Goal: Task Accomplishment & Management: Use online tool/utility

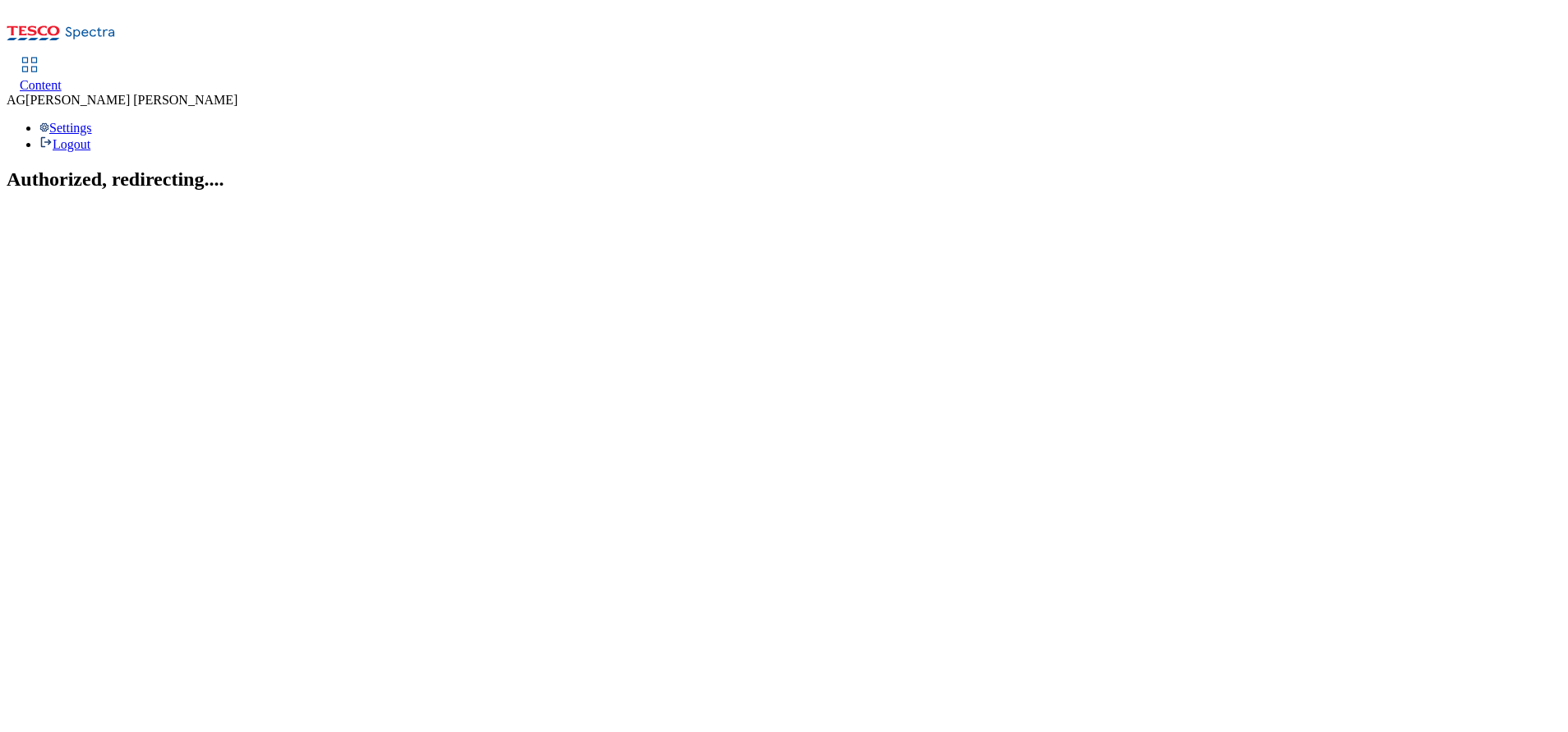
click at [1063, 170] on section "Authorized, redirecting...." at bounding box center [783, 179] width 1554 height 23
click at [61, 78] on span "Content" at bounding box center [41, 84] width 42 height 14
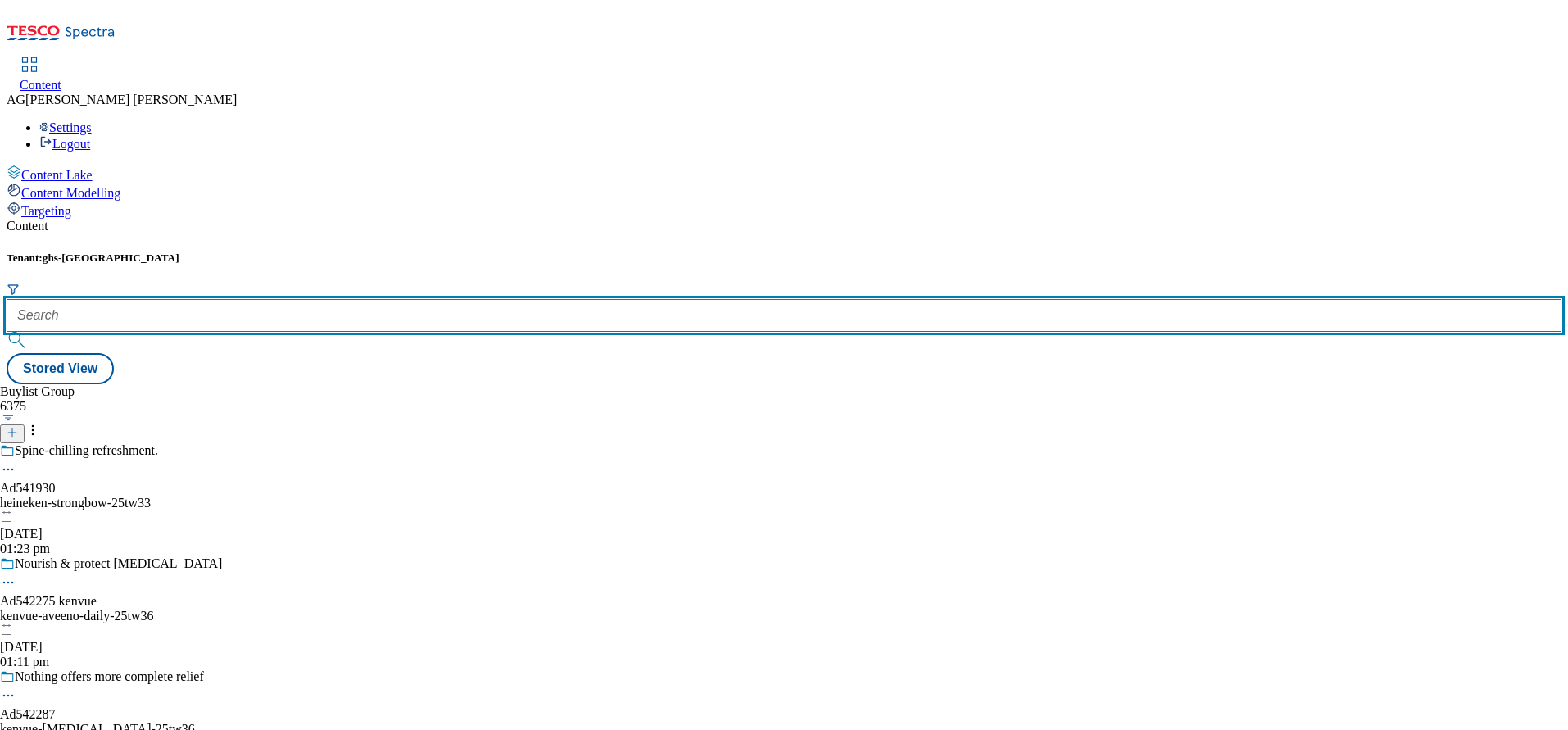
paste input "marketplace-tvs"
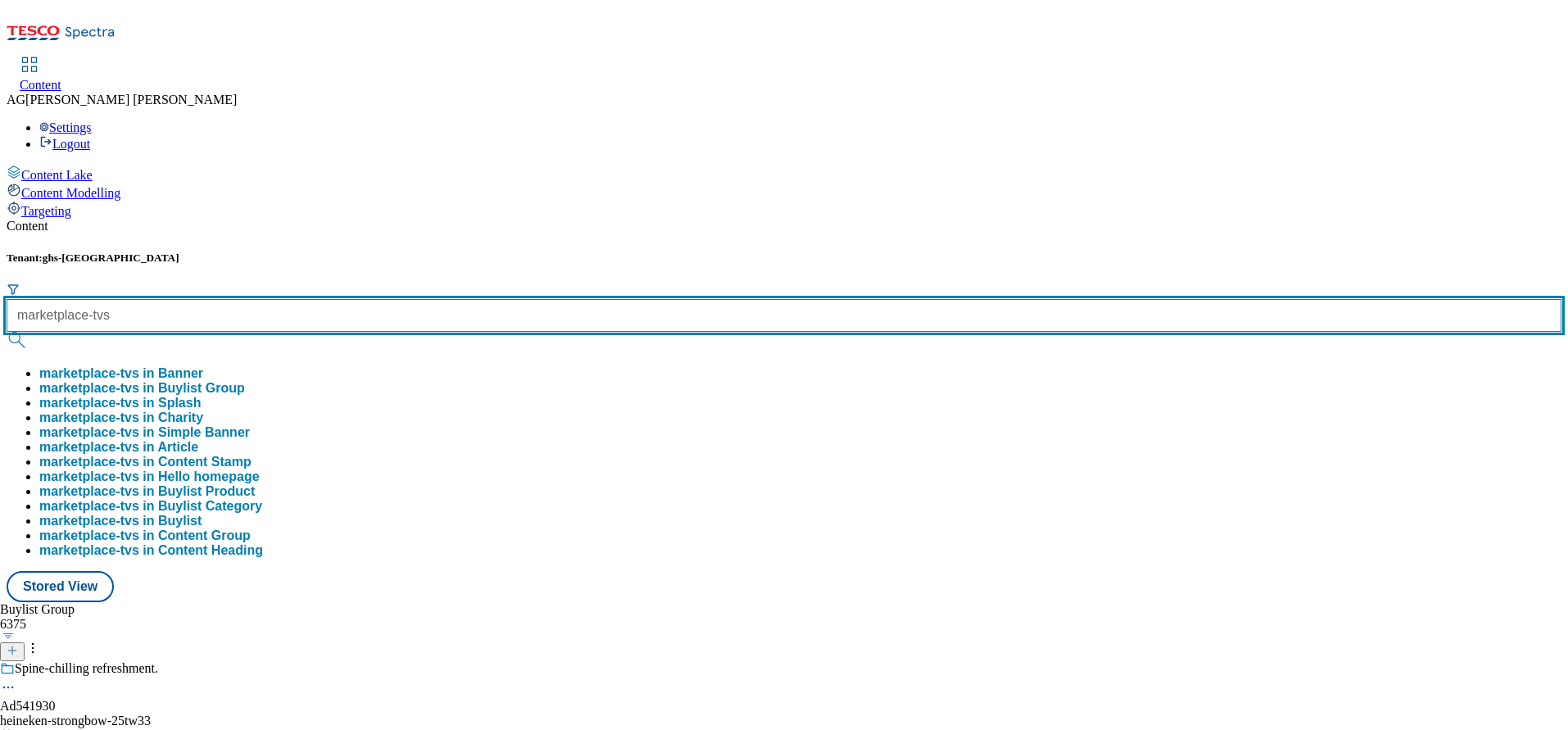
type input "marketplace-tvs"
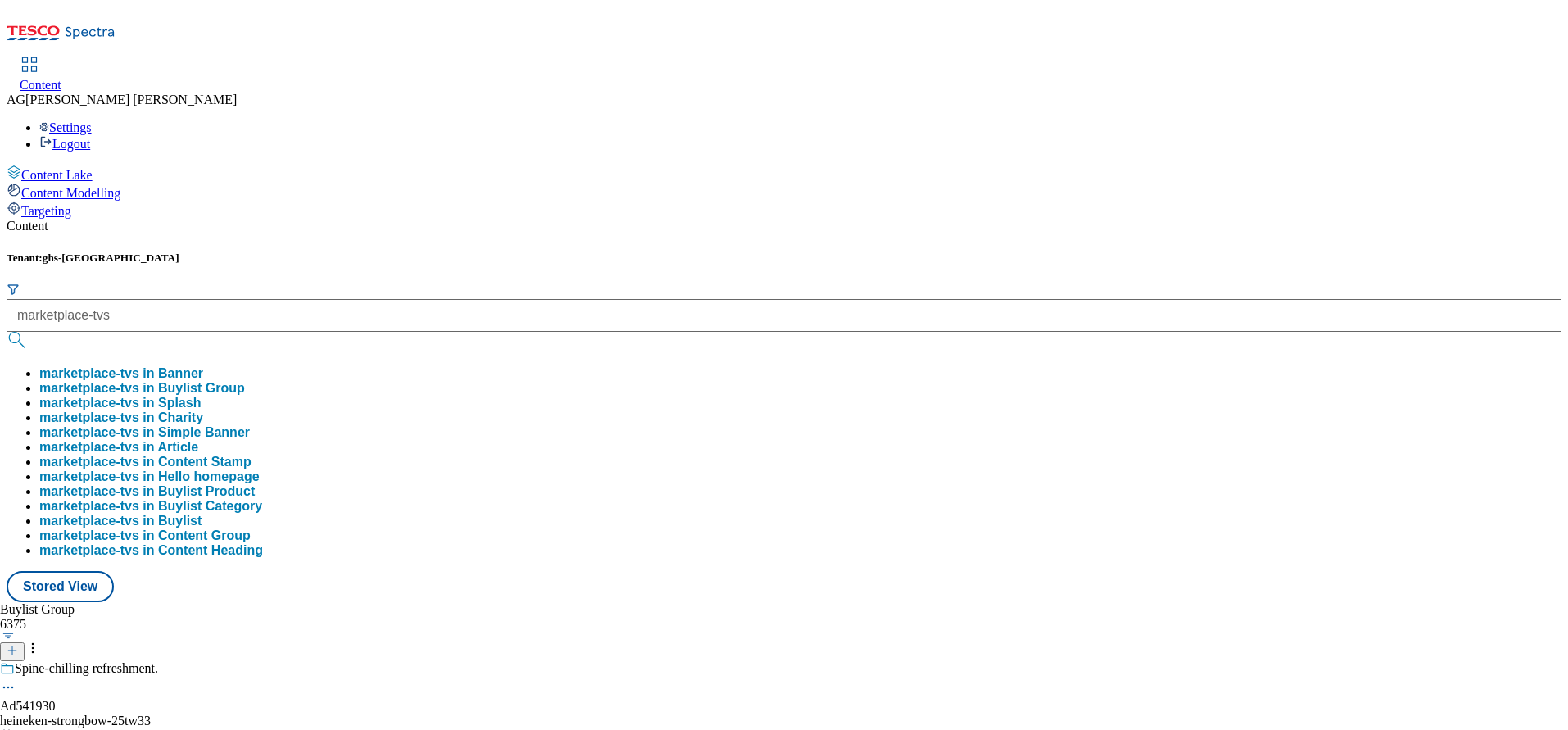
click at [245, 381] on button "marketplace-tvs in Buylist Group" at bounding box center [142, 388] width 205 height 14
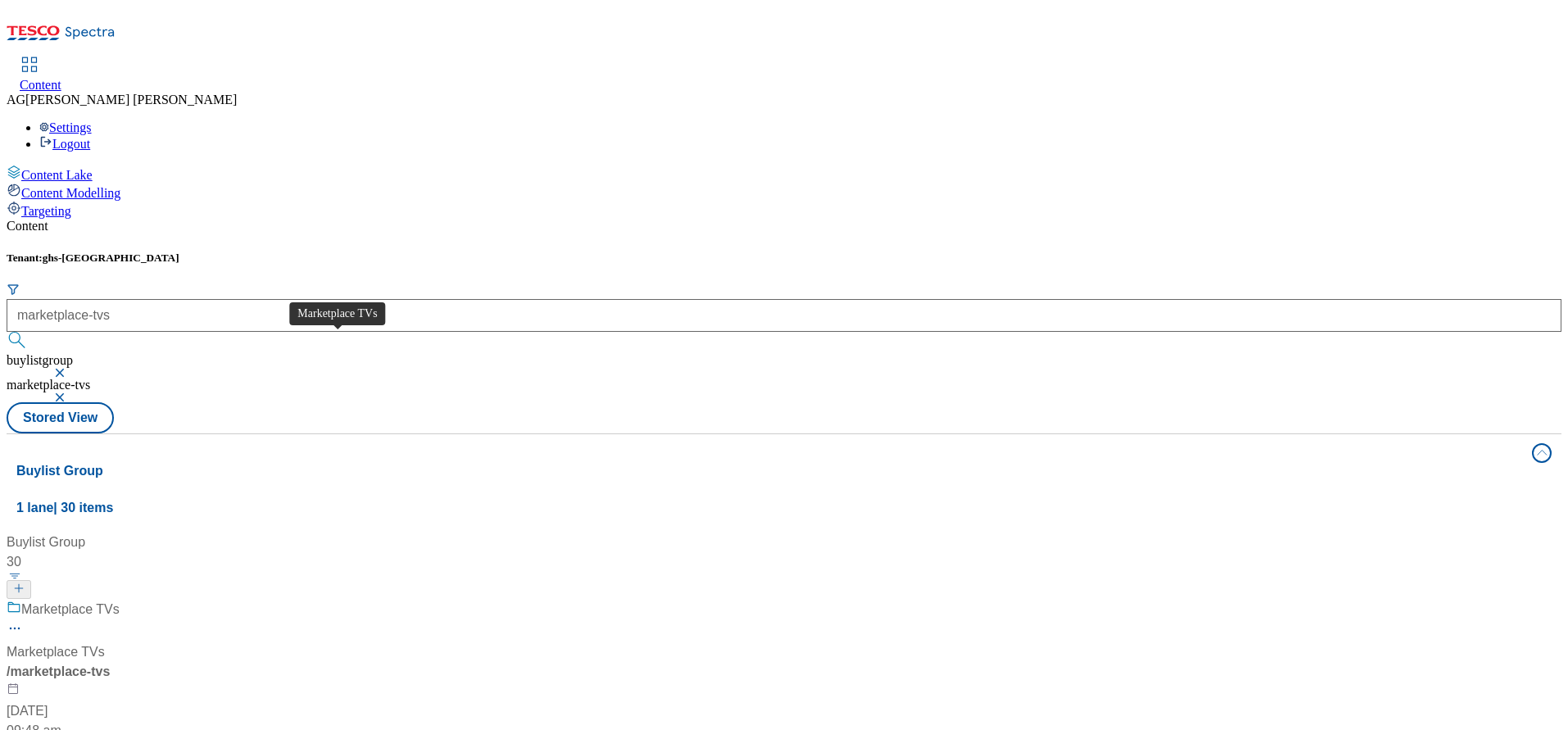
click at [120, 600] on div "Marketplace TVs" at bounding box center [70, 610] width 98 height 20
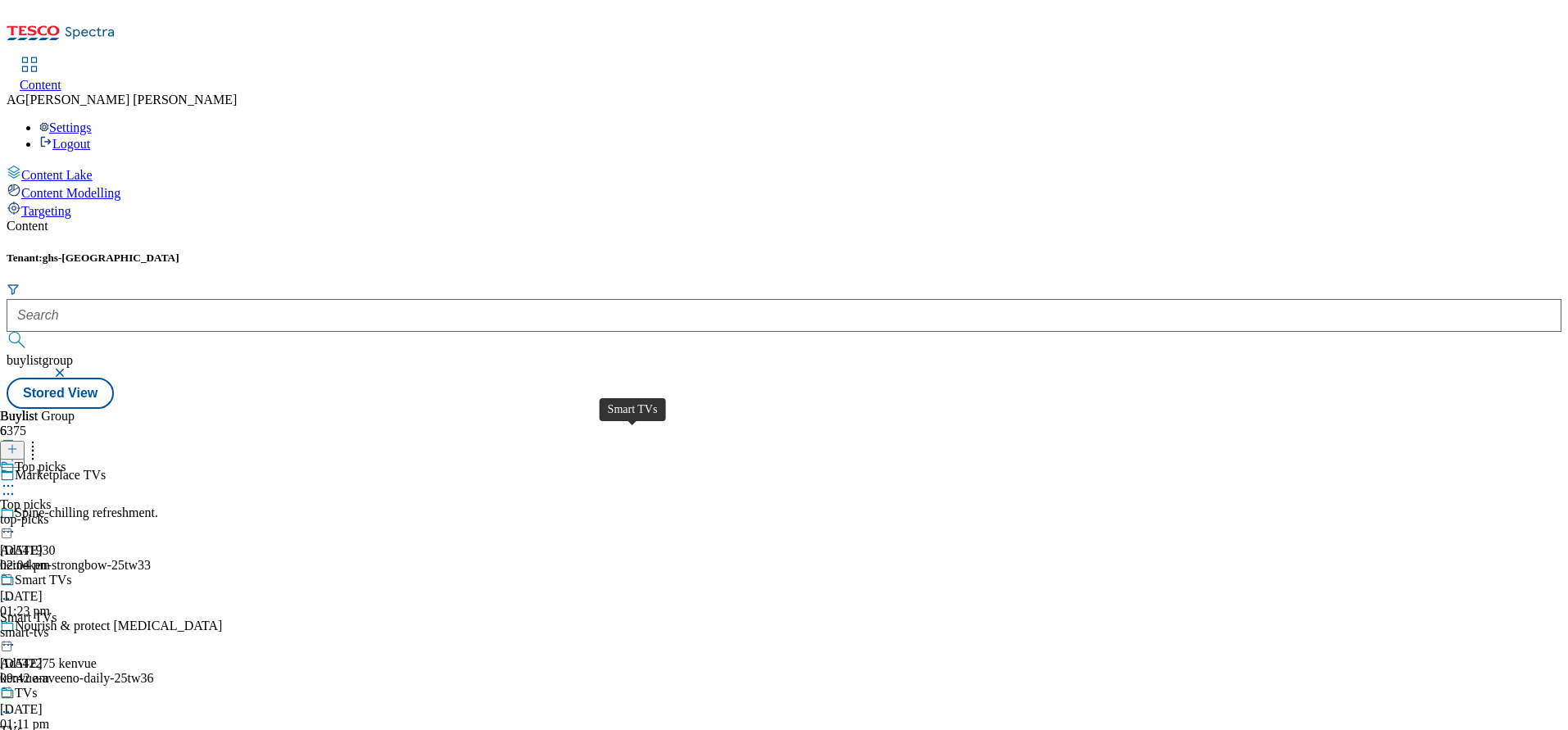
click at [71, 573] on div "Smart TVs" at bounding box center [42, 580] width 57 height 14
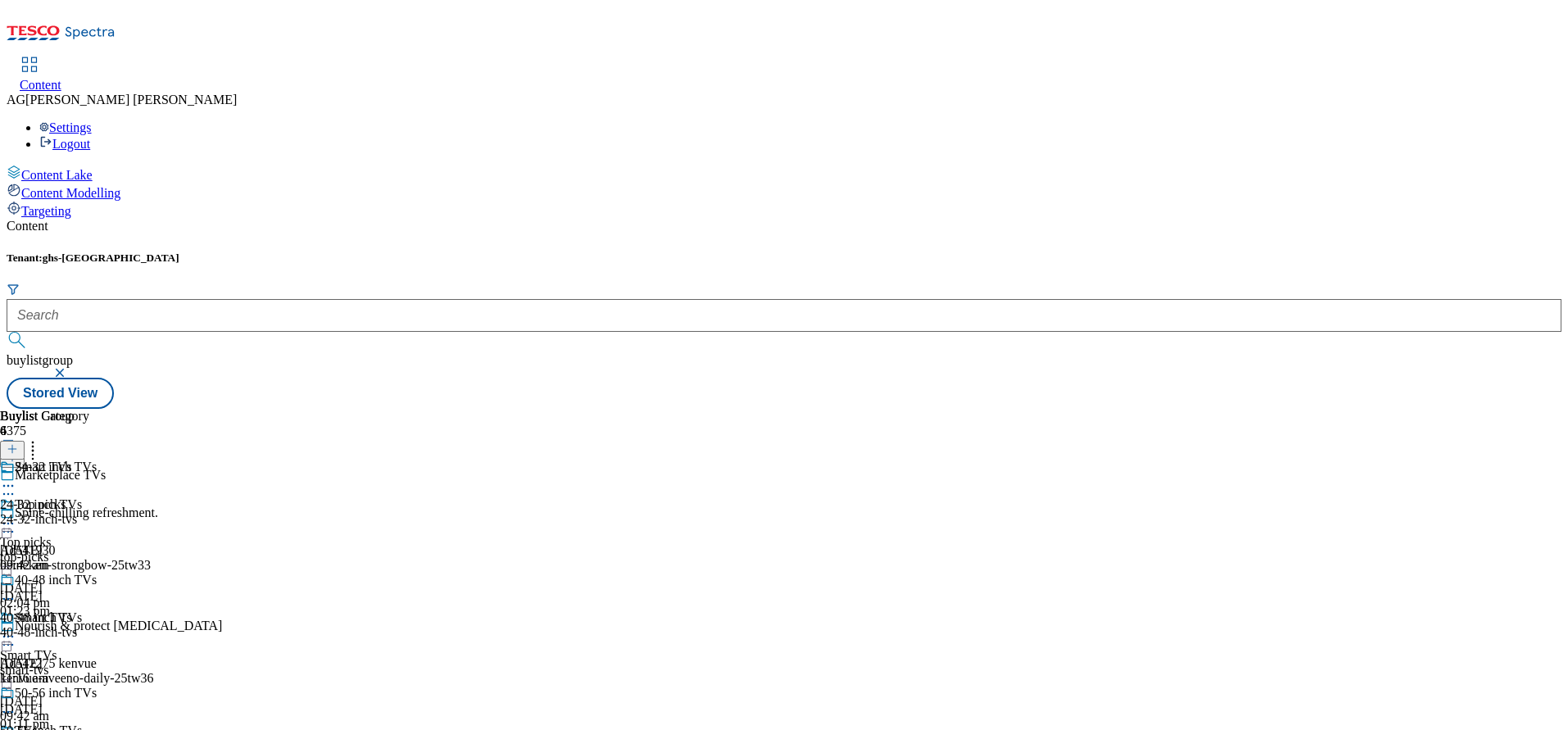
scroll to position [123, 0]
click at [96, 686] on div "50-56 inch TVs" at bounding box center [55, 693] width 82 height 14
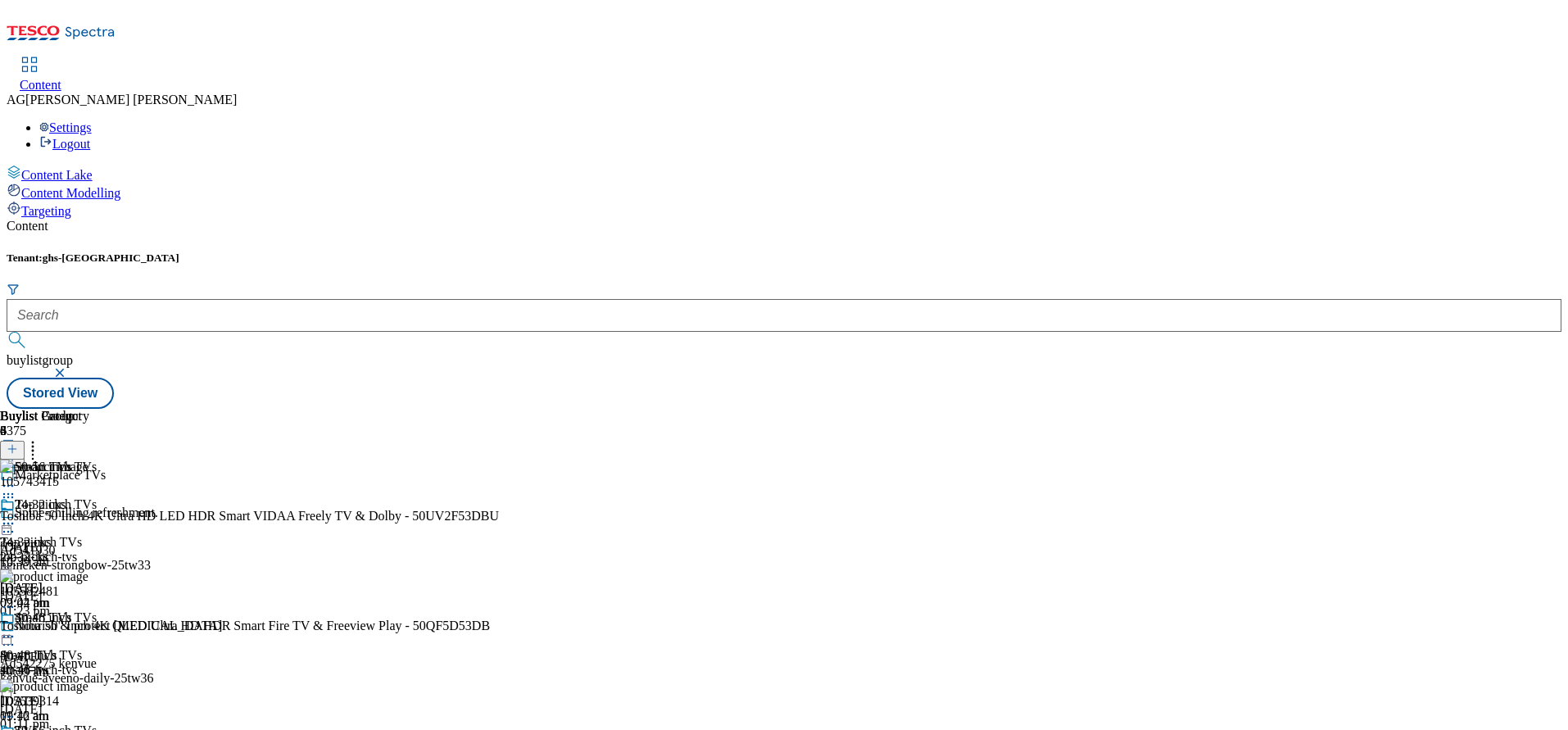
click at [41, 439] on icon at bounding box center [32, 447] width 16 height 16
click at [18, 443] on icon at bounding box center [12, 449] width 12 height 12
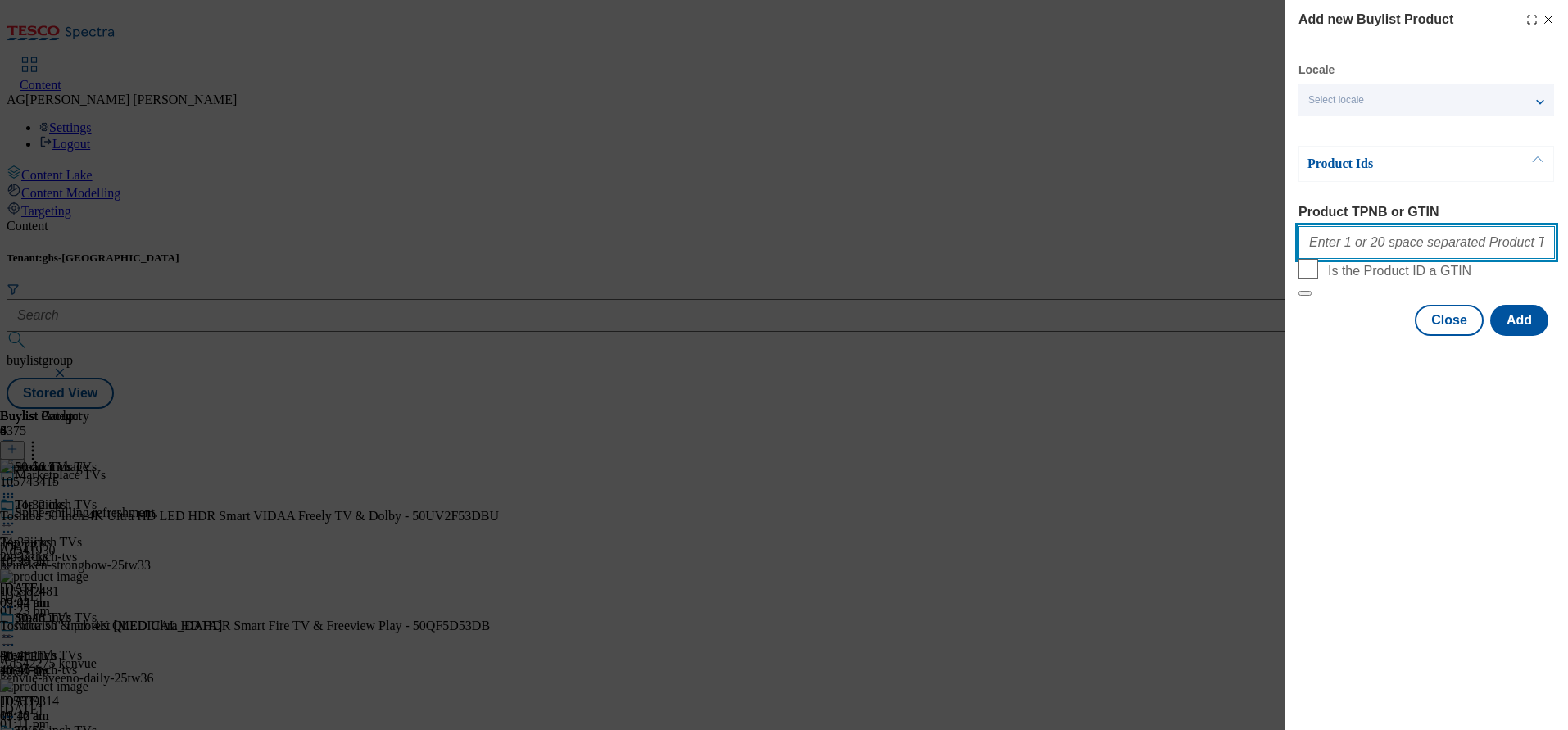
drag, startPoint x: 1367, startPoint y: 241, endPoint x: 1361, endPoint y: 253, distance: 13.4
click at [1367, 241] on input "Product TPNB or GTIN" at bounding box center [1427, 242] width 257 height 32
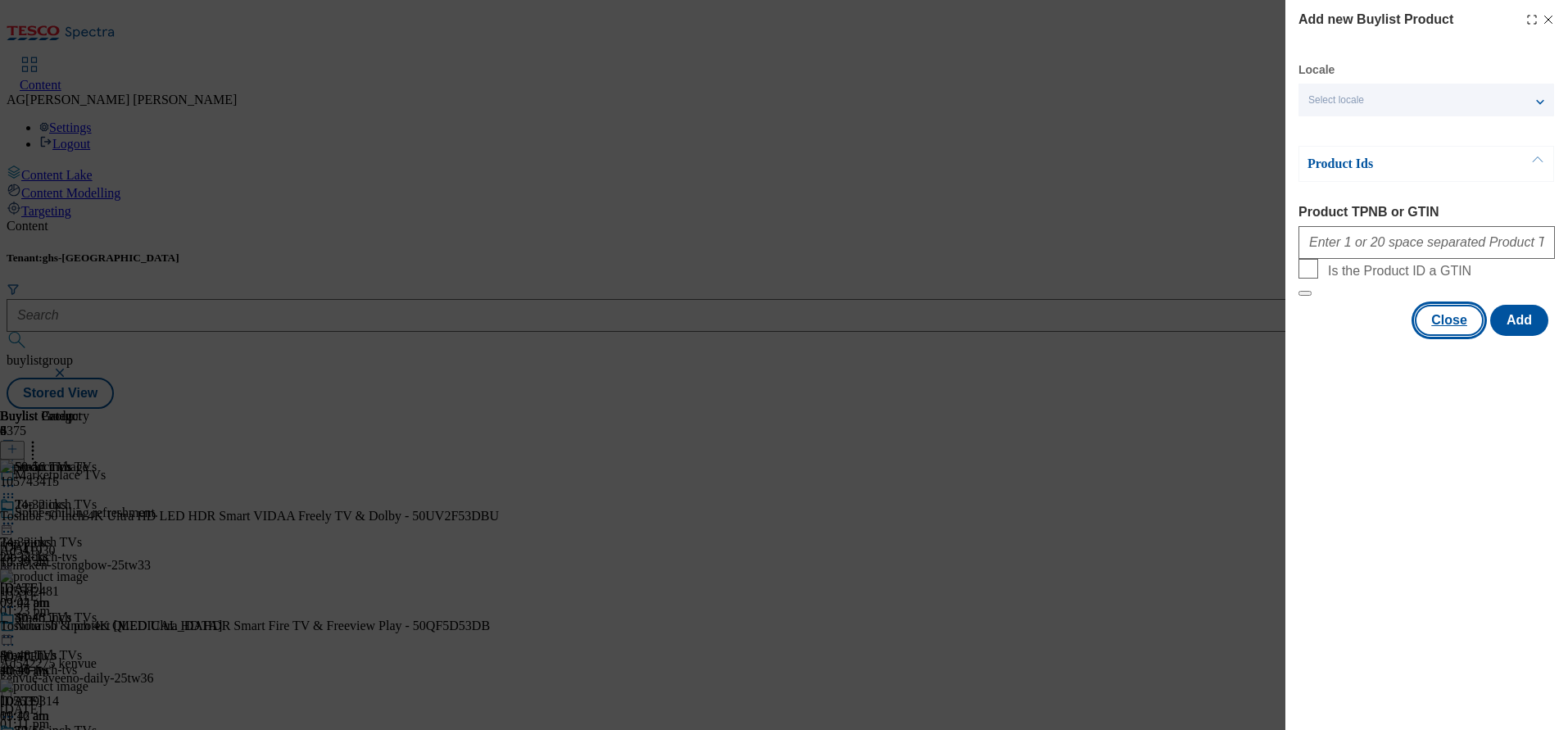
click at [1442, 336] on button "Close" at bounding box center [1449, 320] width 68 height 32
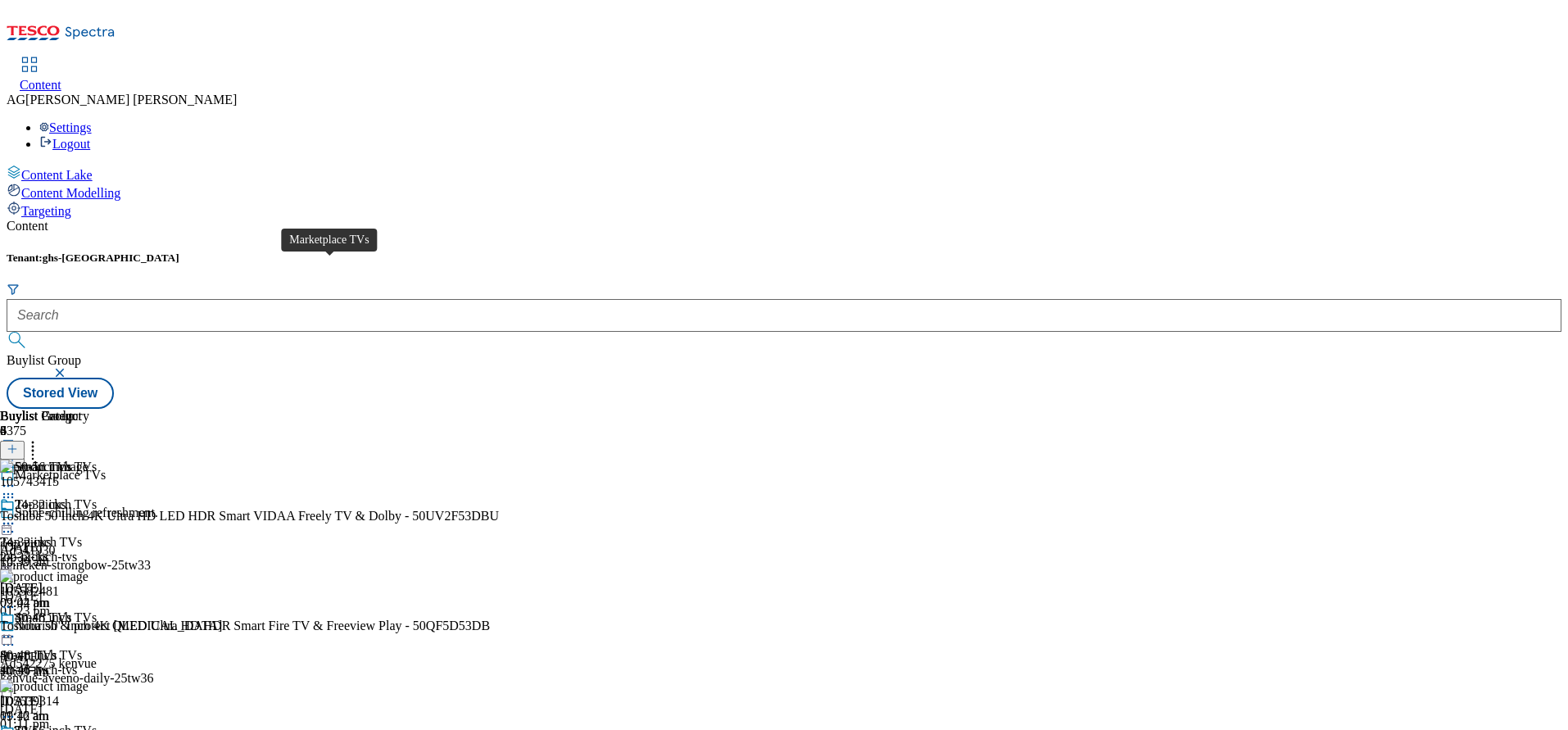
click at [105, 468] on span "Marketplace TVs" at bounding box center [59, 477] width 91 height 18
click at [56, 543] on div "Ad541930" at bounding box center [28, 551] width 56 height 14
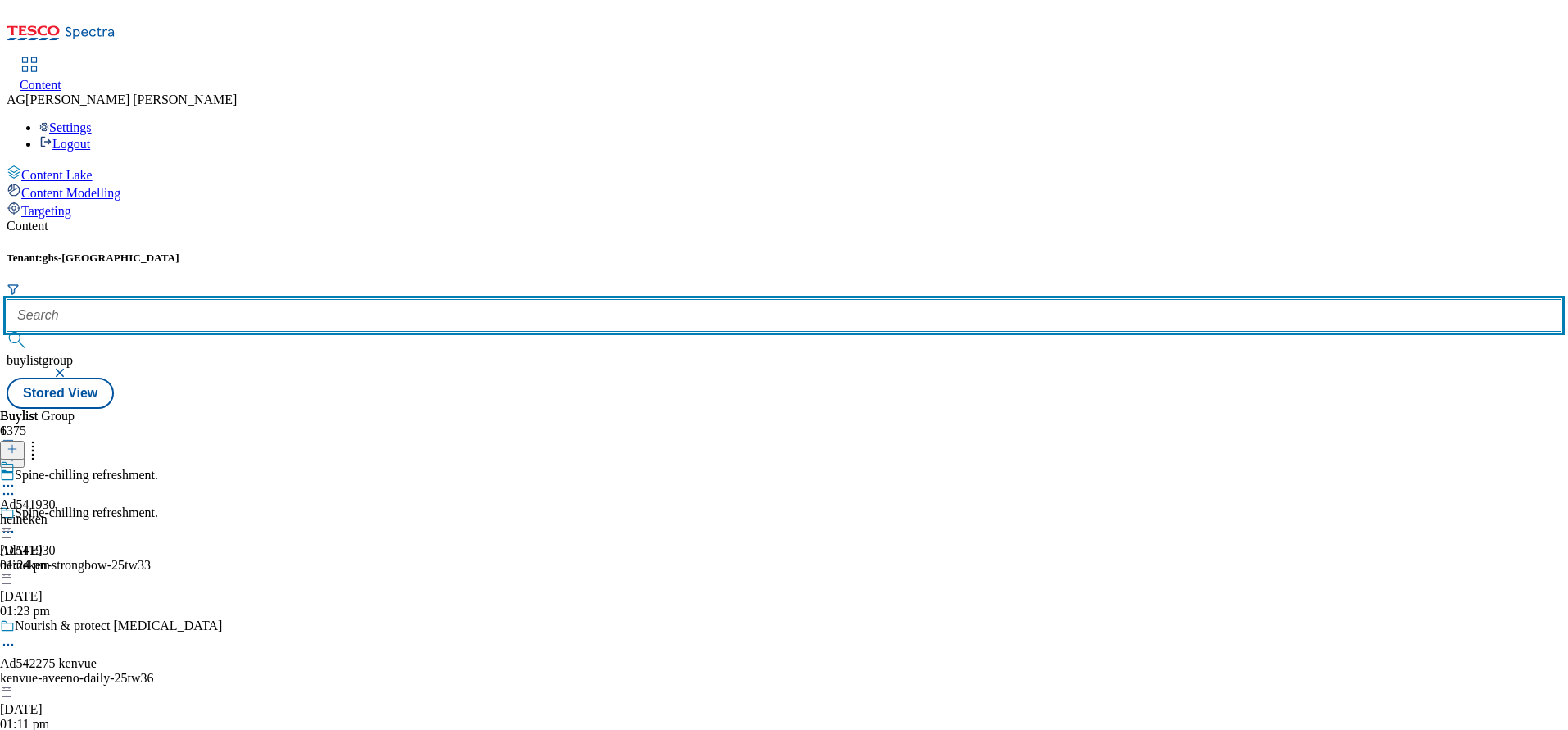
click at [357, 299] on input "text" at bounding box center [784, 315] width 1554 height 32
click at [395, 299] on input "text" at bounding box center [784, 315] width 1554 height 32
paste input "marketplace-tvs"
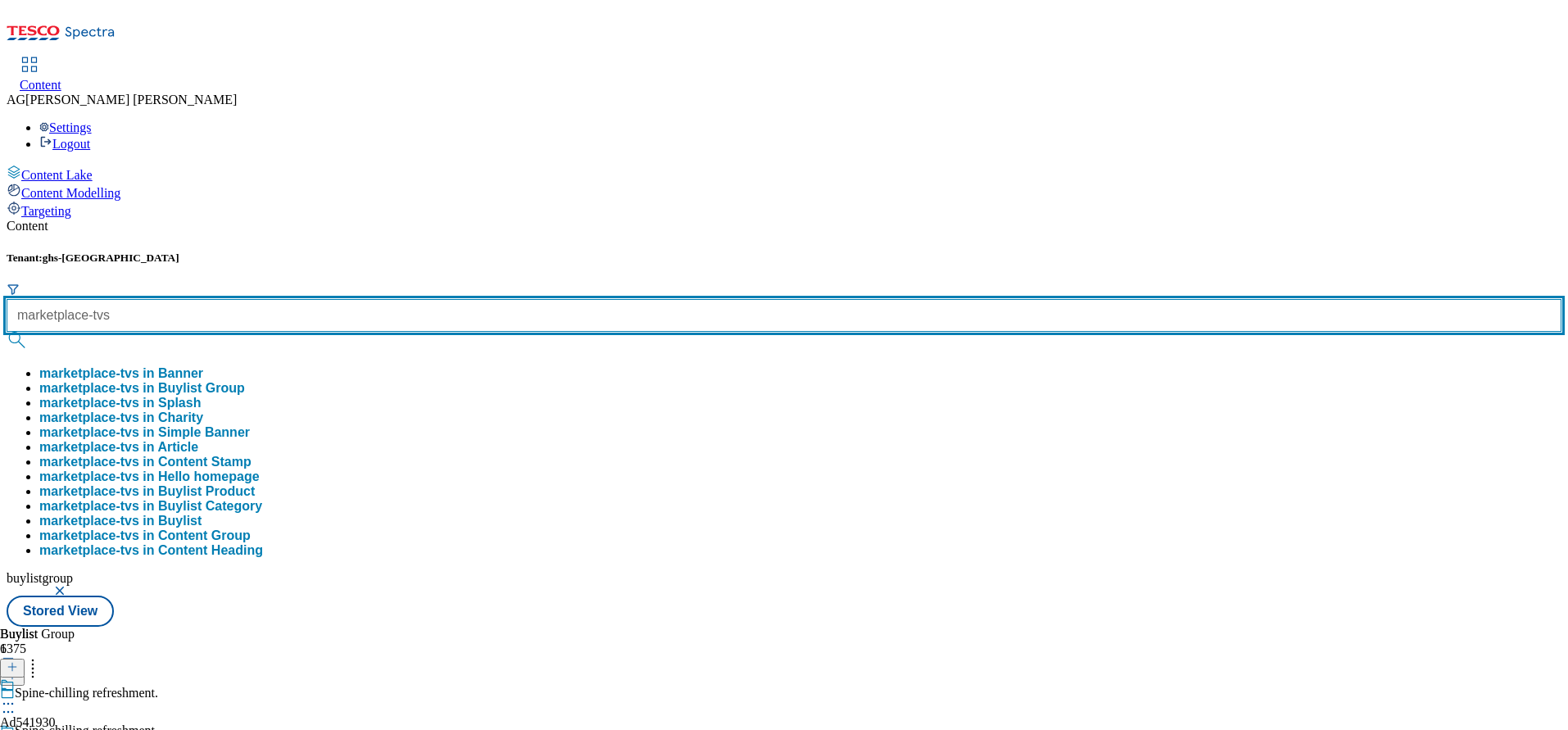
type input "marketplace-tvs"
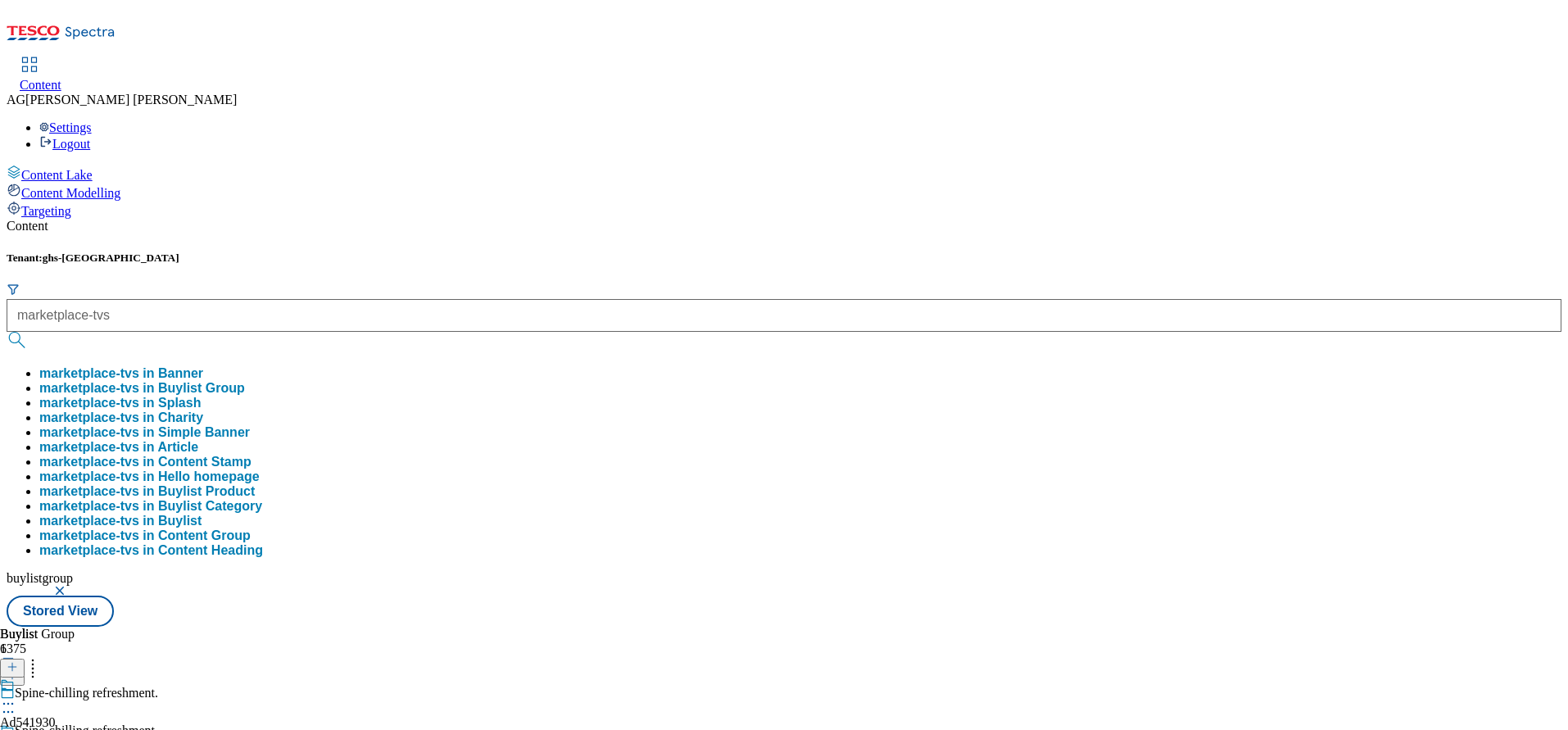
click at [245, 381] on button "marketplace-tvs in Buylist Group" at bounding box center [142, 388] width 205 height 14
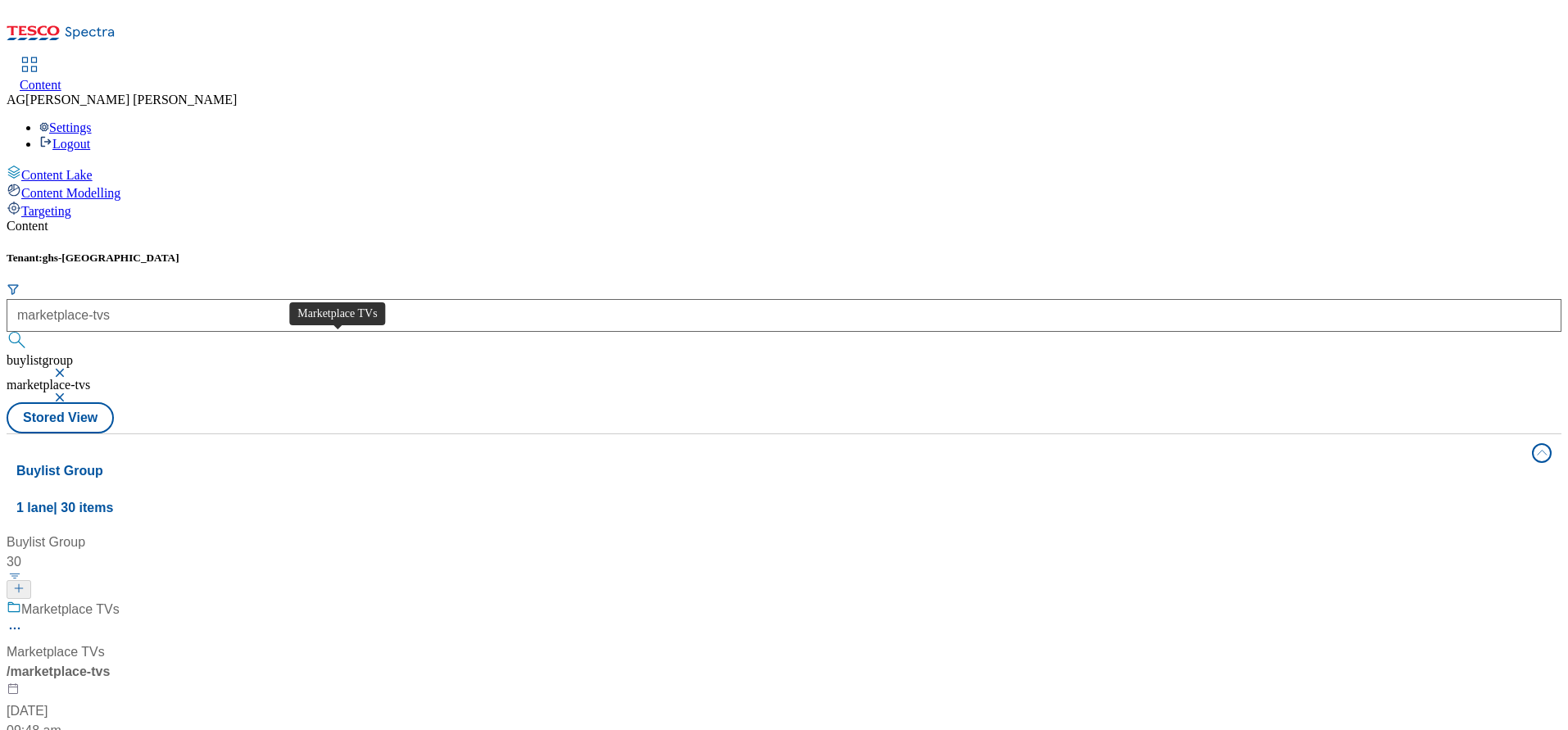
click at [120, 600] on div "Marketplace TVs" at bounding box center [70, 610] width 98 height 20
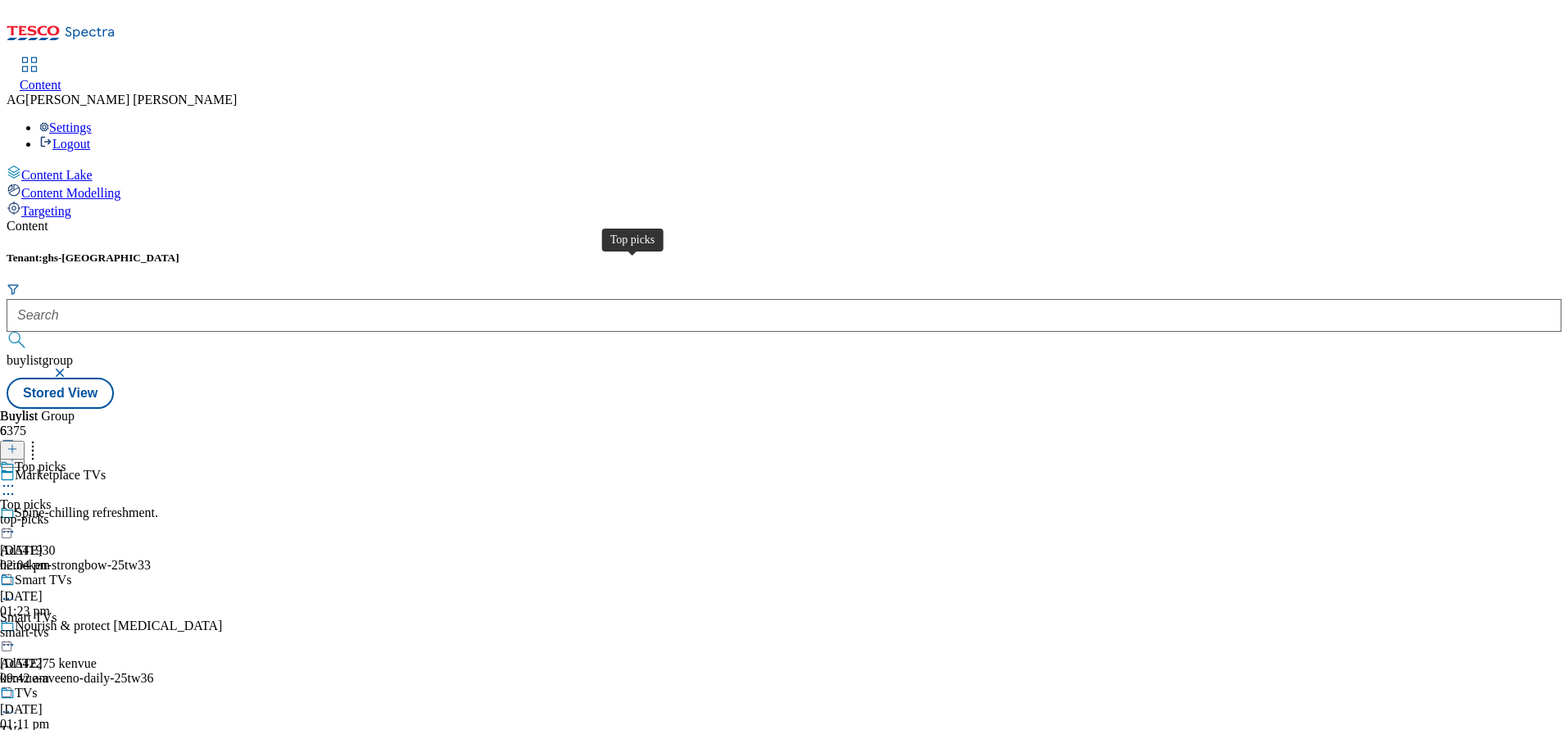
scroll to position [123, 0]
click at [100, 625] on div "smart-tvs" at bounding box center [50, 633] width 100 height 14
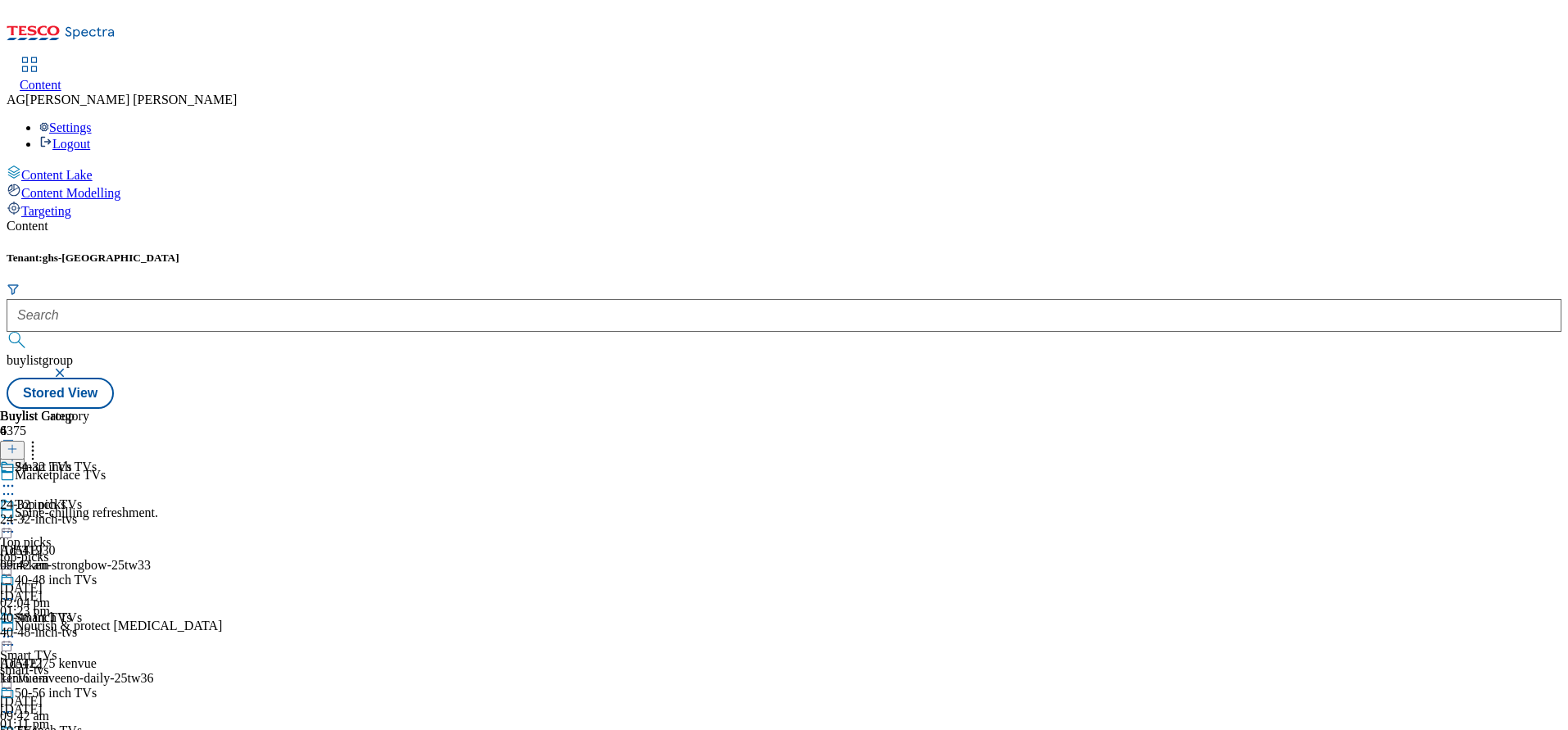
scroll to position [159, 0]
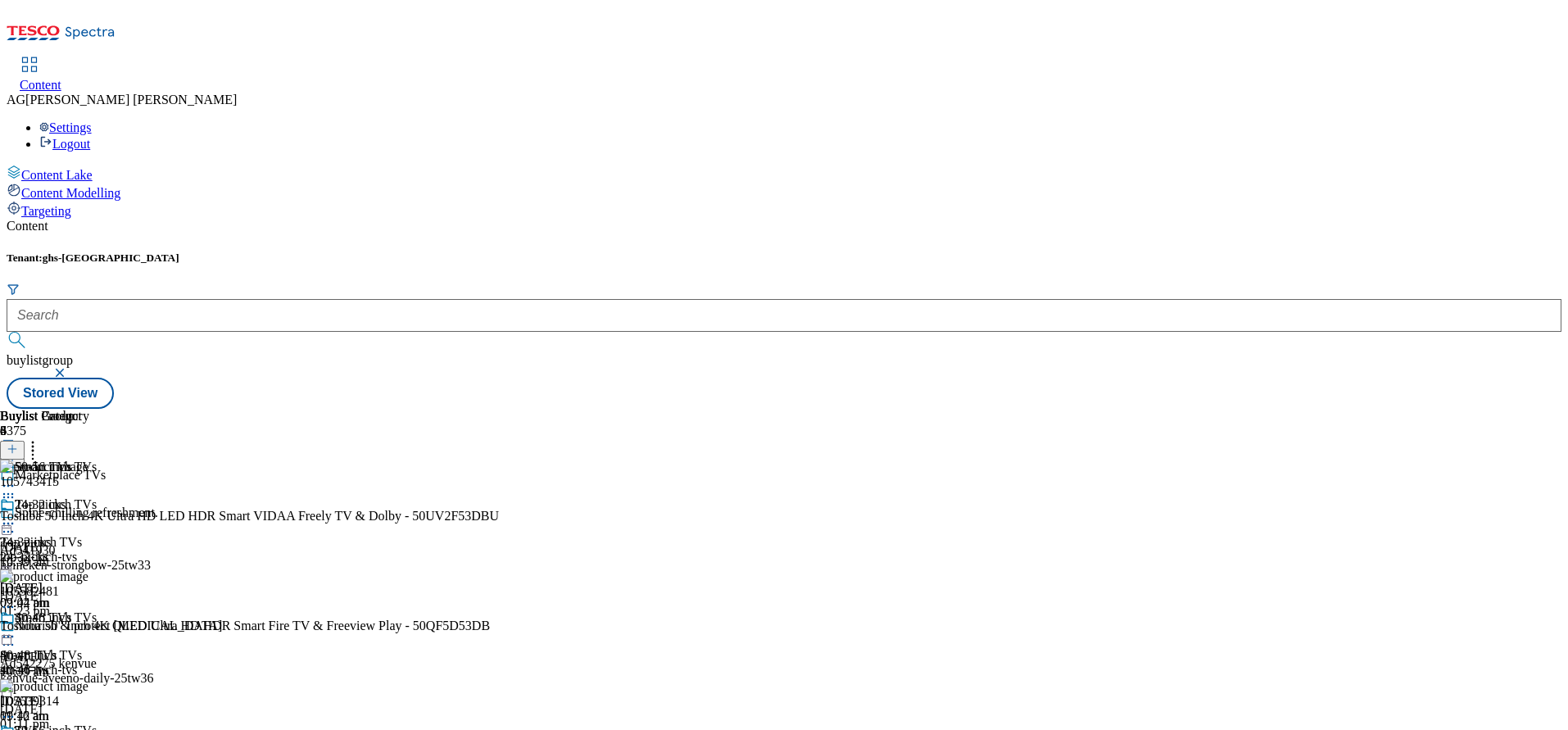
click at [18, 443] on icon at bounding box center [12, 449] width 12 height 12
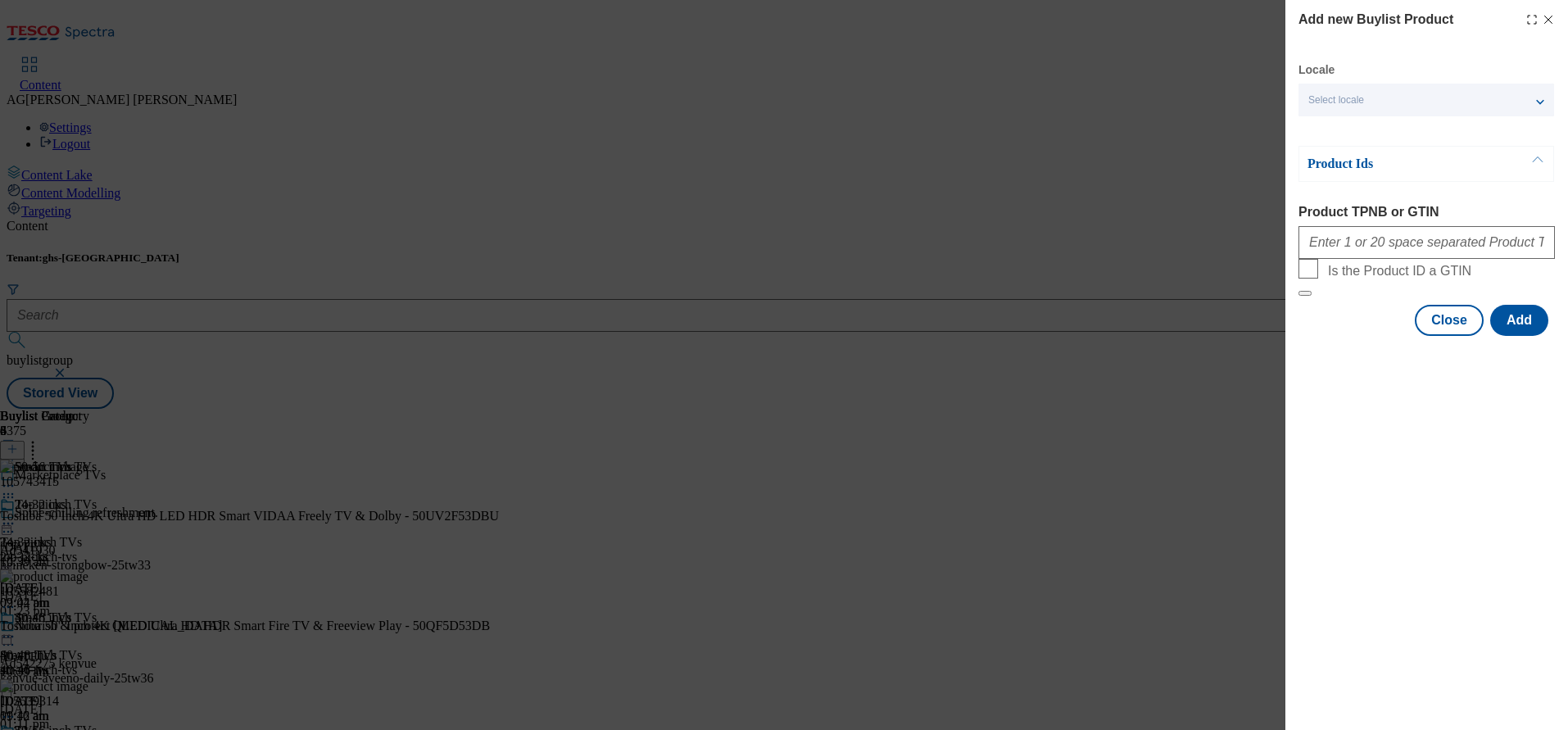
click at [1547, 14] on icon "Modal" at bounding box center [1548, 20] width 14 height 14
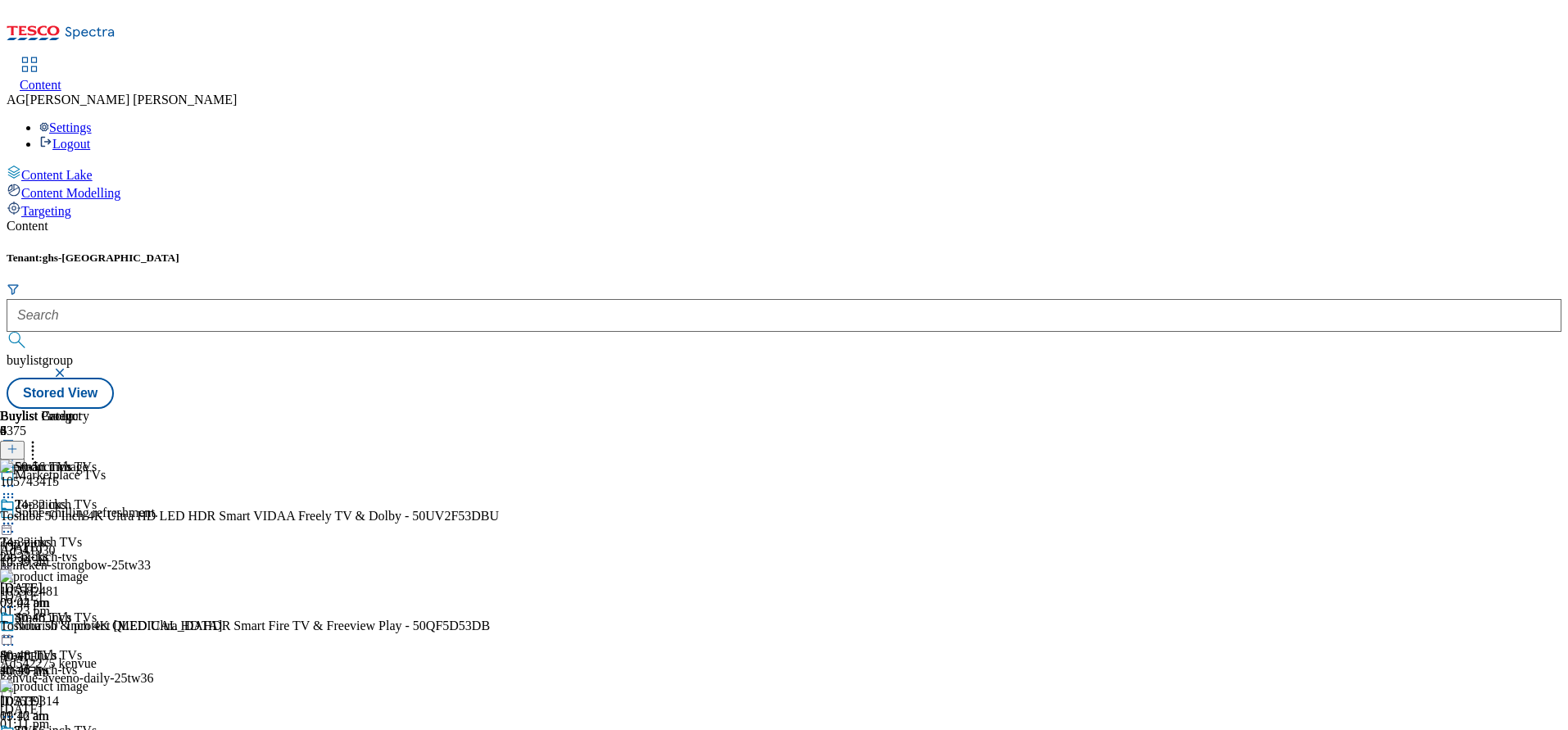
click at [18, 443] on icon at bounding box center [12, 449] width 12 height 12
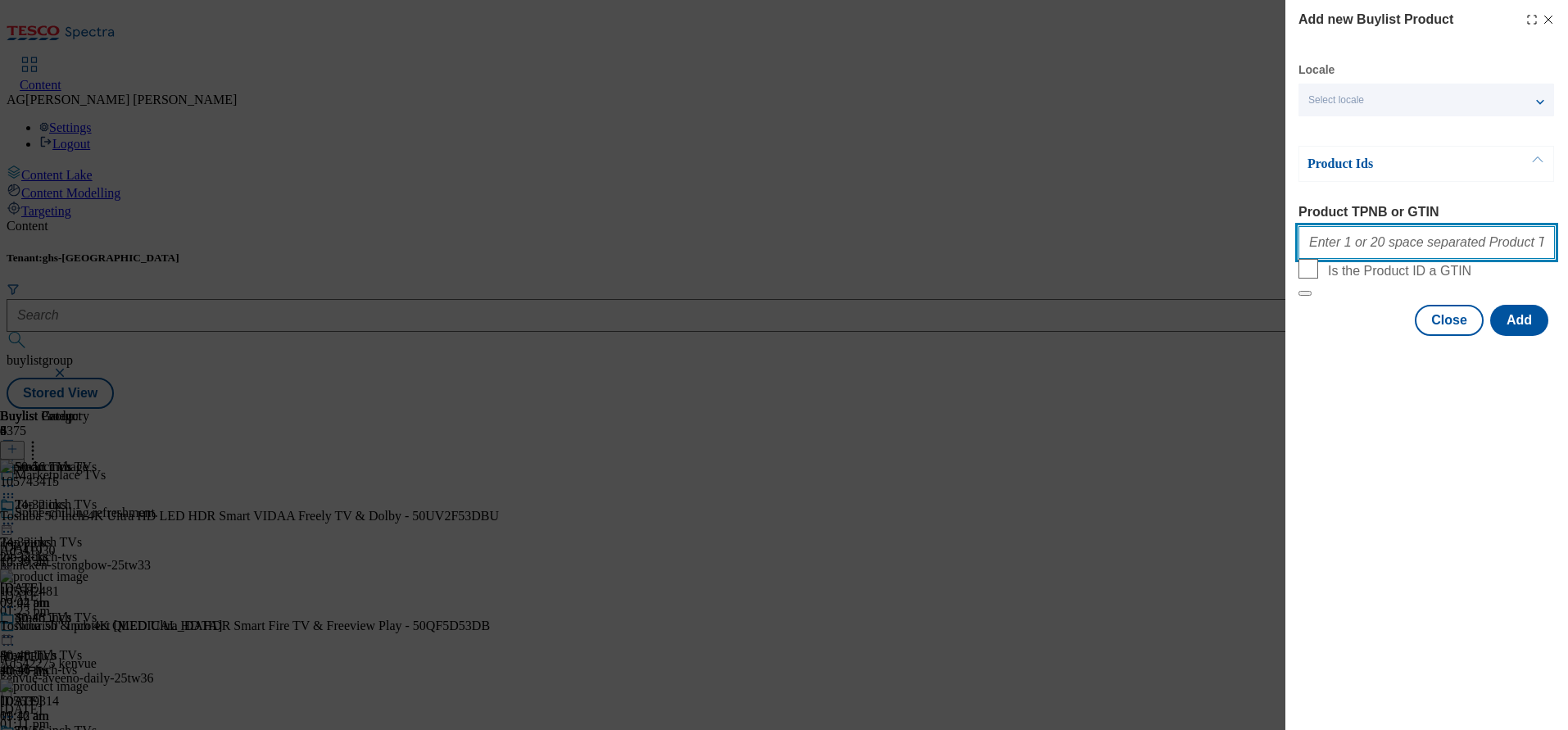
click at [1454, 247] on input "Product TPNB or GTIN" at bounding box center [1427, 242] width 257 height 32
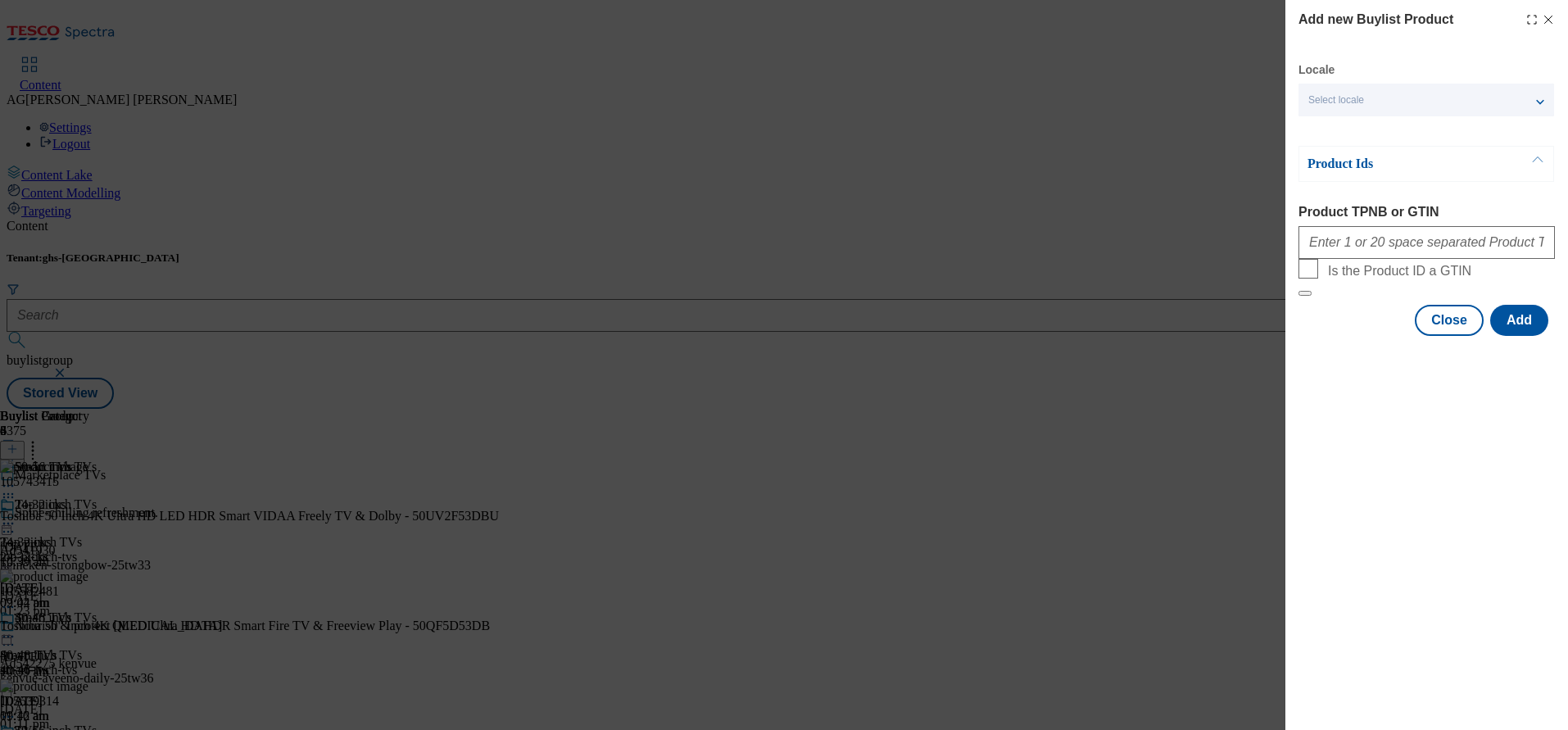
click at [1092, 100] on div "Add new Buylist Product Locale Select locale English Welsh Product Ids Product …" at bounding box center [784, 365] width 1568 height 730
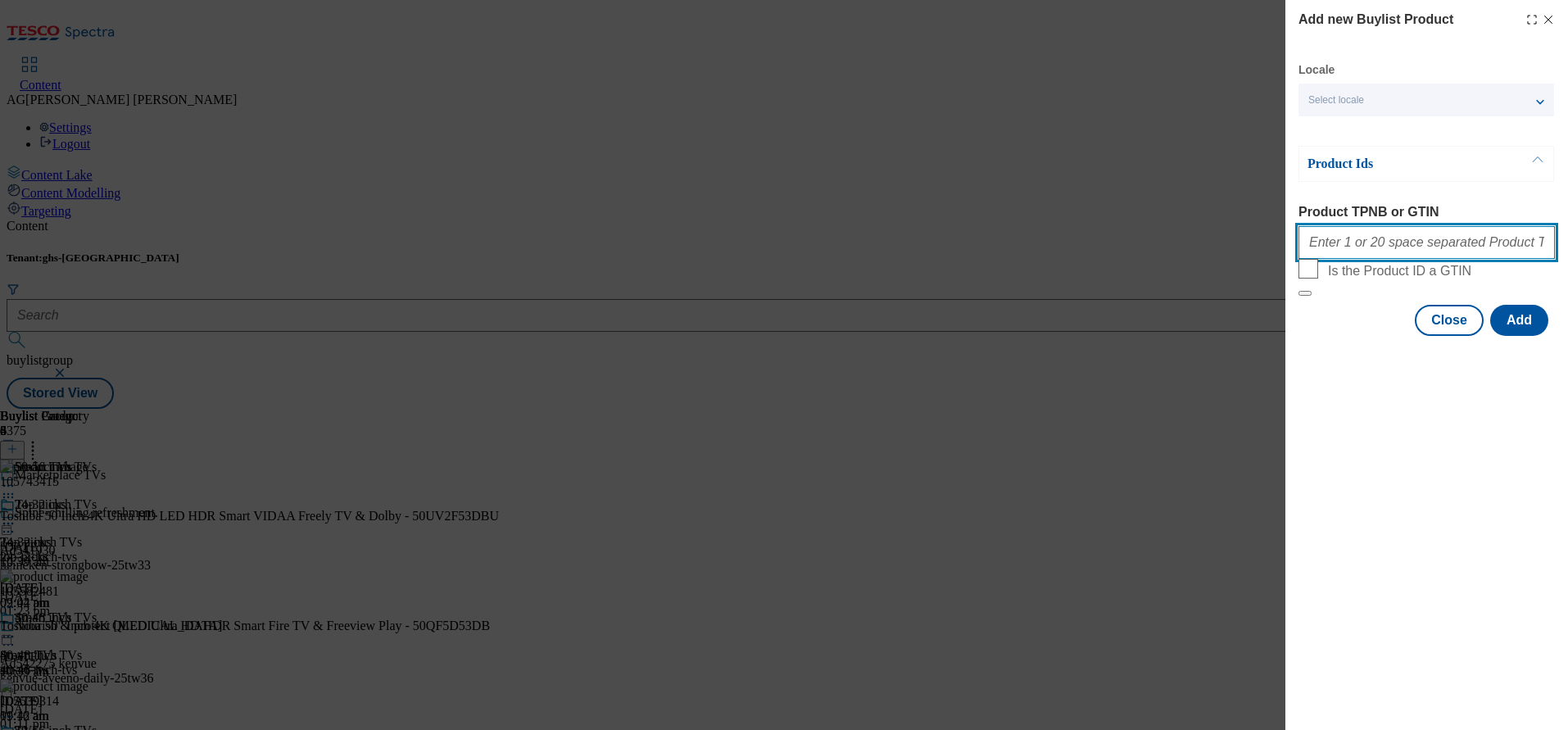
click at [1370, 241] on input "Product TPNB or GTIN" at bounding box center [1427, 242] width 257 height 32
paste input "105950971 106118994 105950974 105582483 105479307 105743415"
type input "105950971 106118994 105950974 105582483 105479307 105743415"
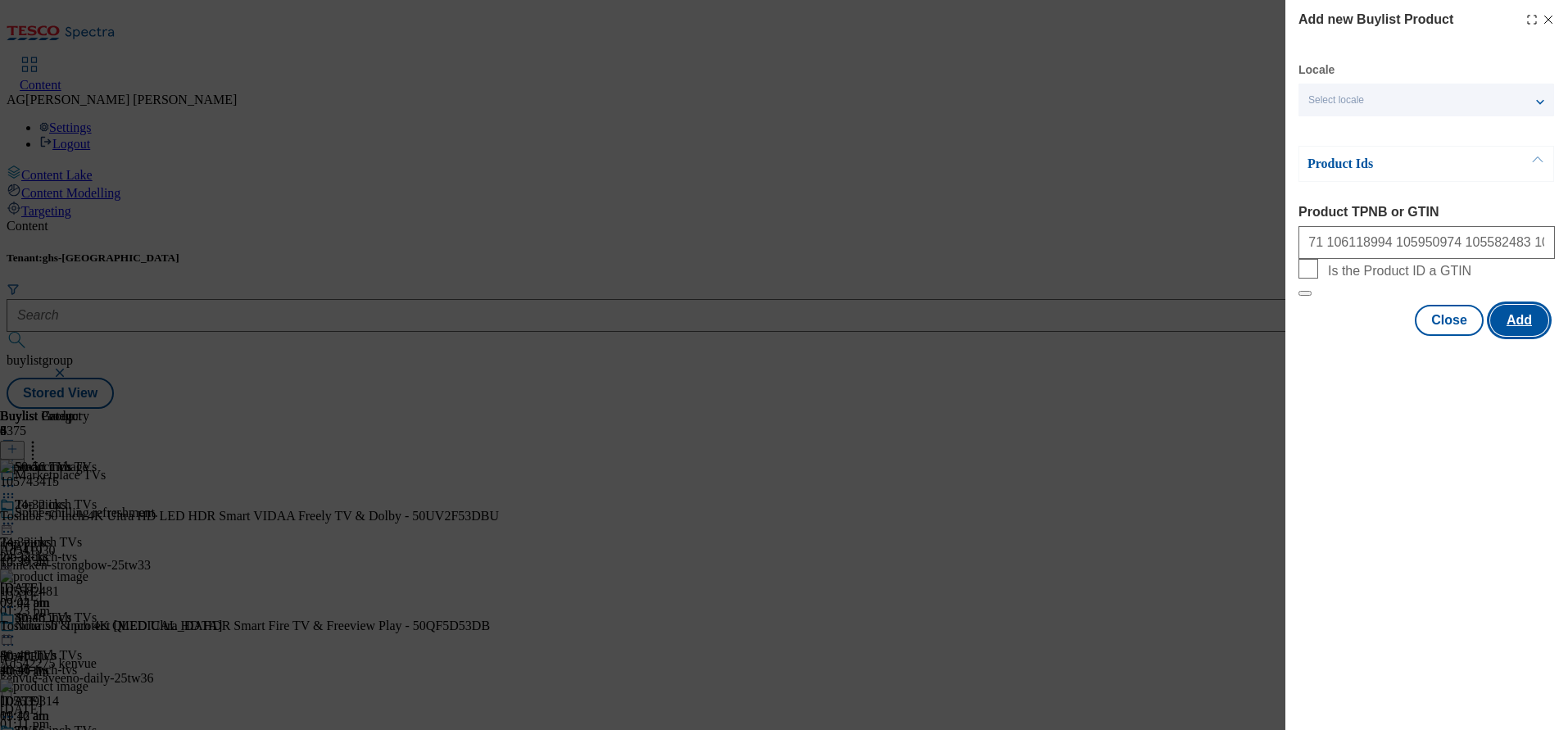
scroll to position [0, 0]
click at [1527, 336] on button "Add" at bounding box center [1519, 320] width 59 height 32
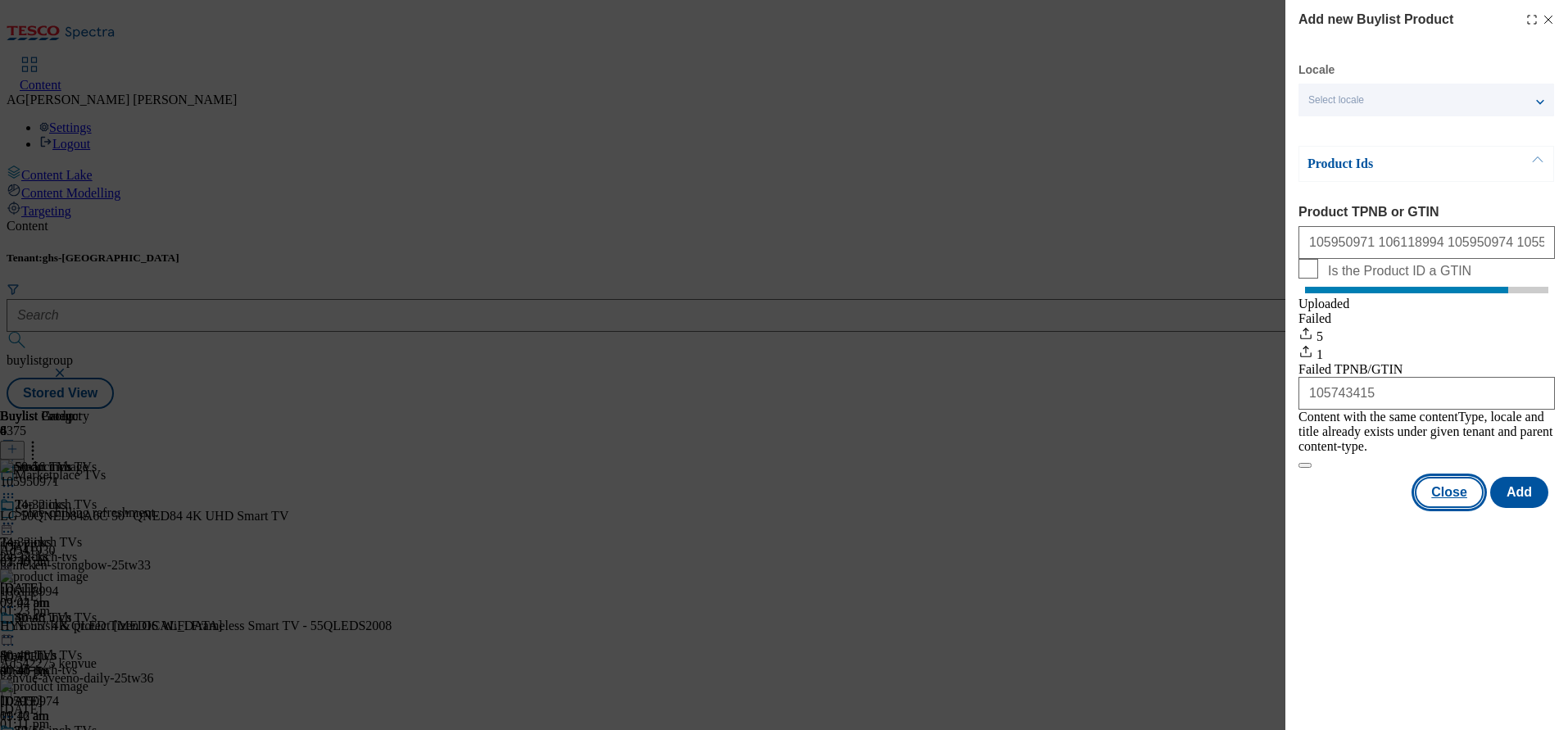
click at [1446, 498] on button "Close" at bounding box center [1449, 492] width 68 height 32
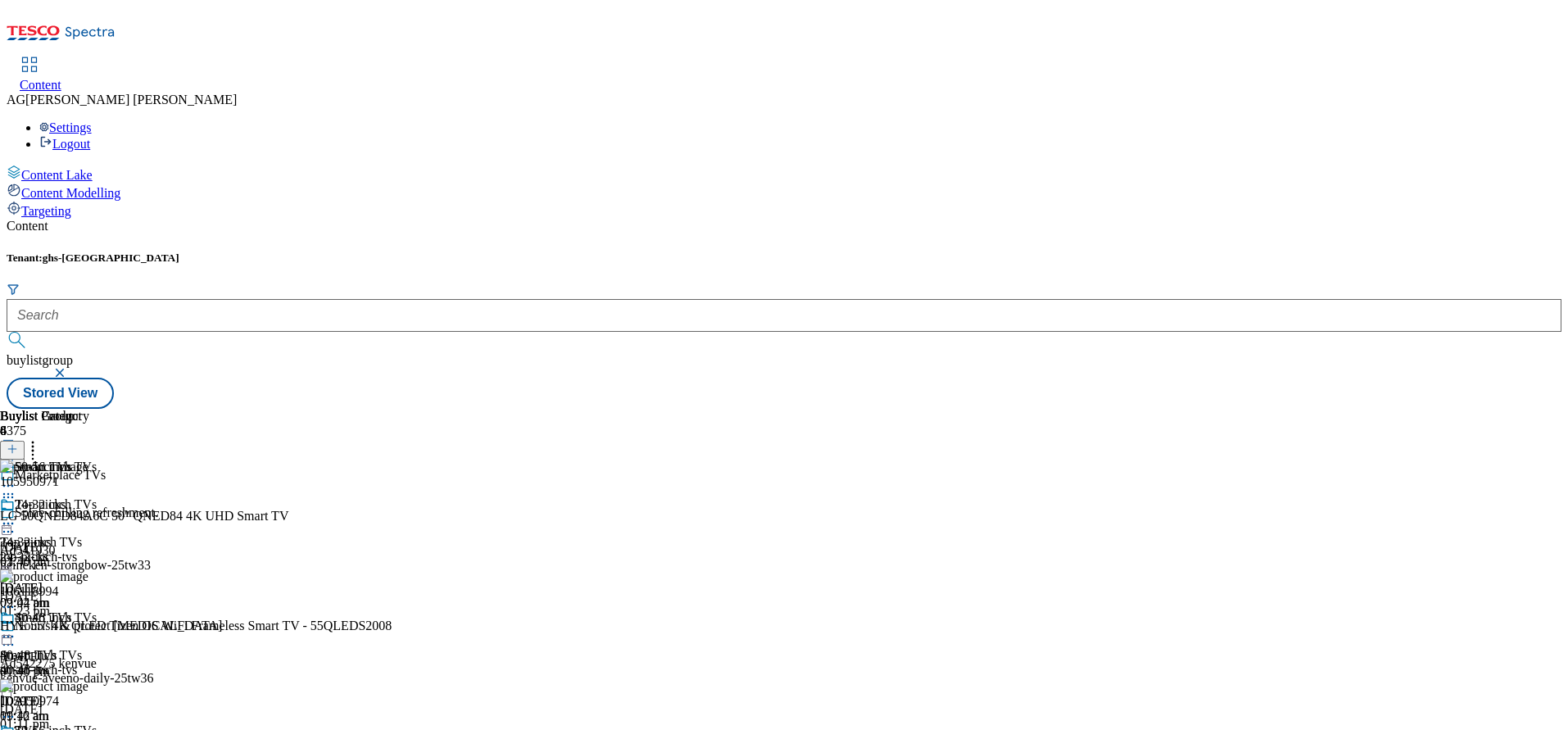
scroll to position [159, 0]
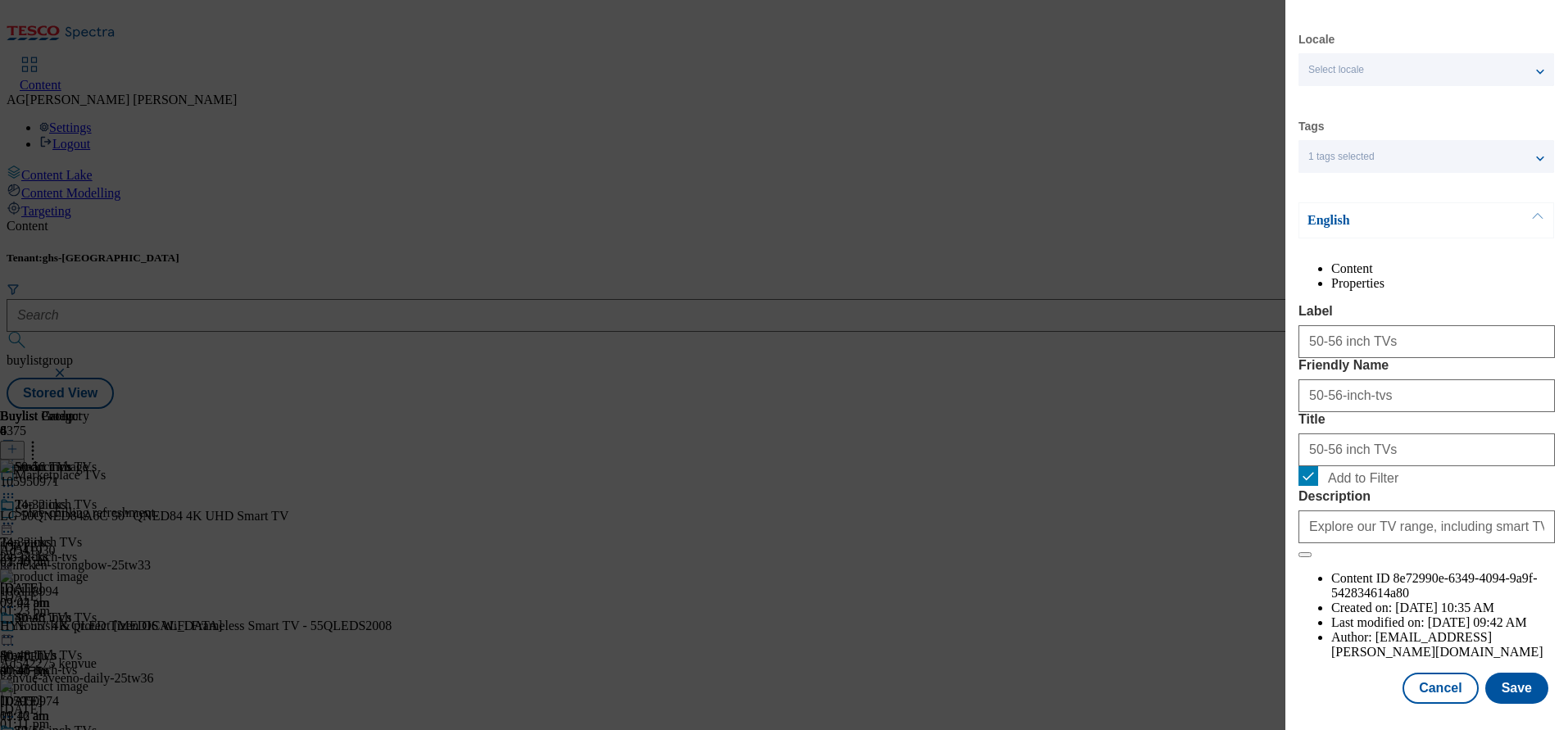
scroll to position [96, 0]
click at [1506, 673] on button "Save" at bounding box center [1517, 689] width 63 height 32
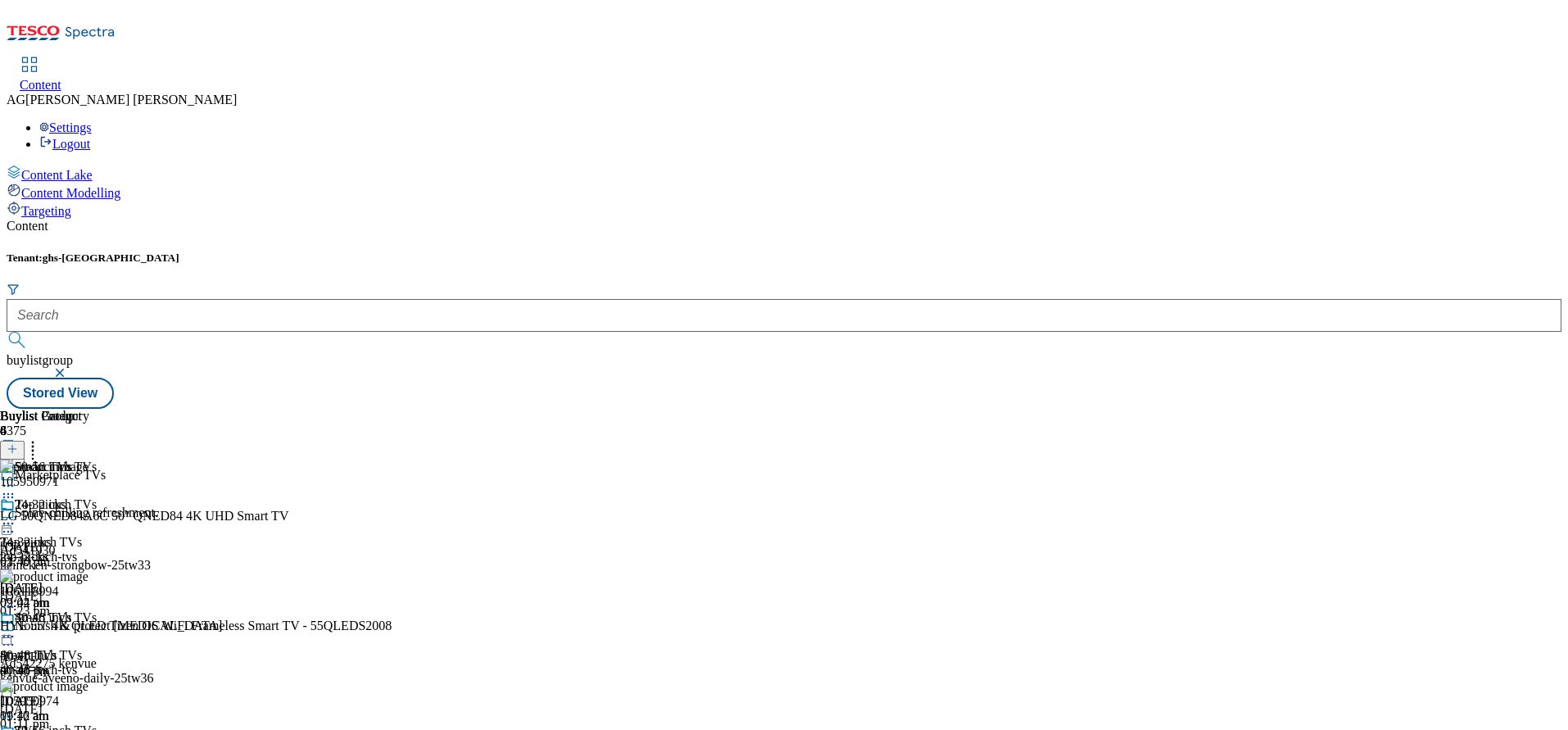
scroll to position [159, 0]
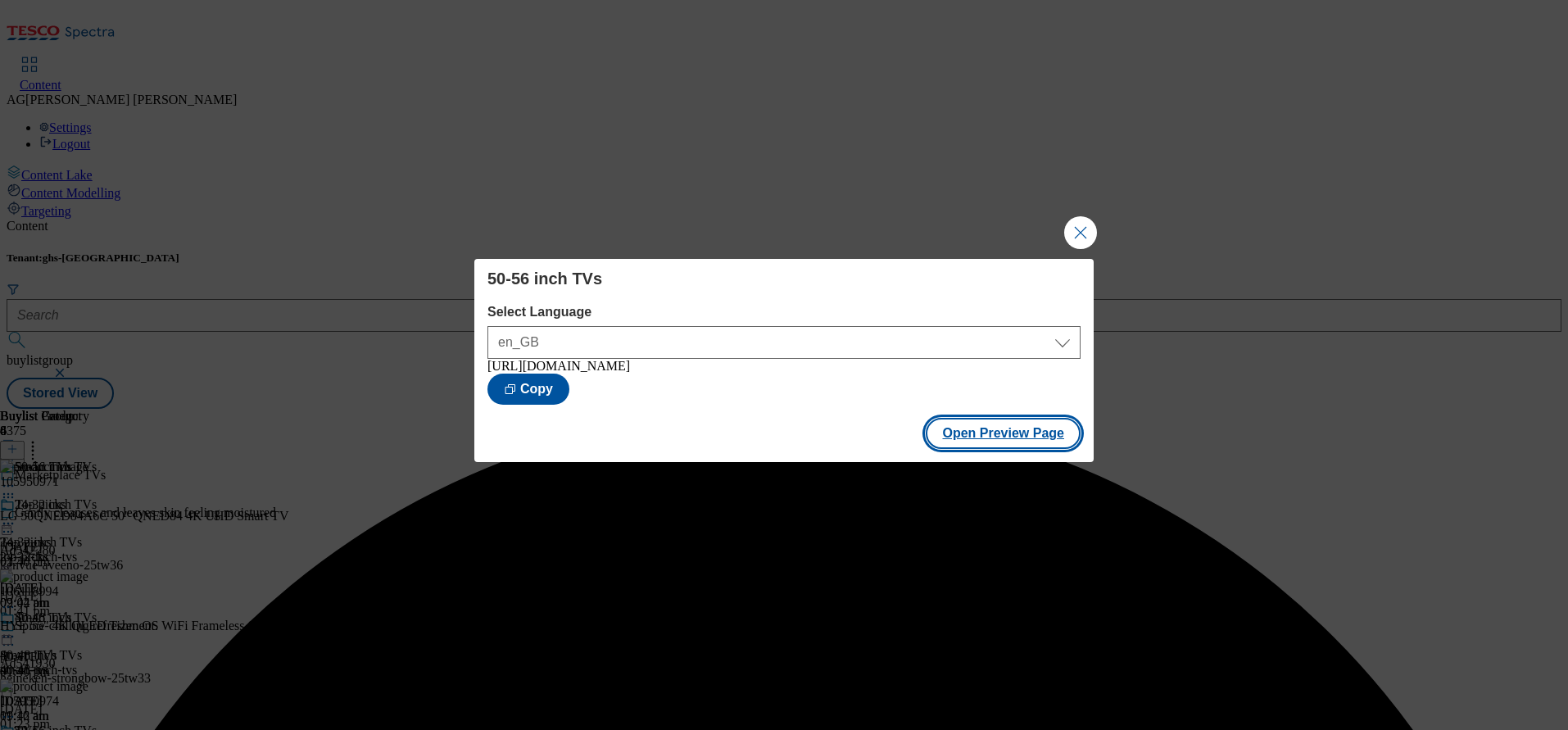
click at [1003, 436] on button "Open Preview Page" at bounding box center [1003, 433] width 155 height 32
click at [1090, 223] on button "Close Modal" at bounding box center [1081, 233] width 32 height 32
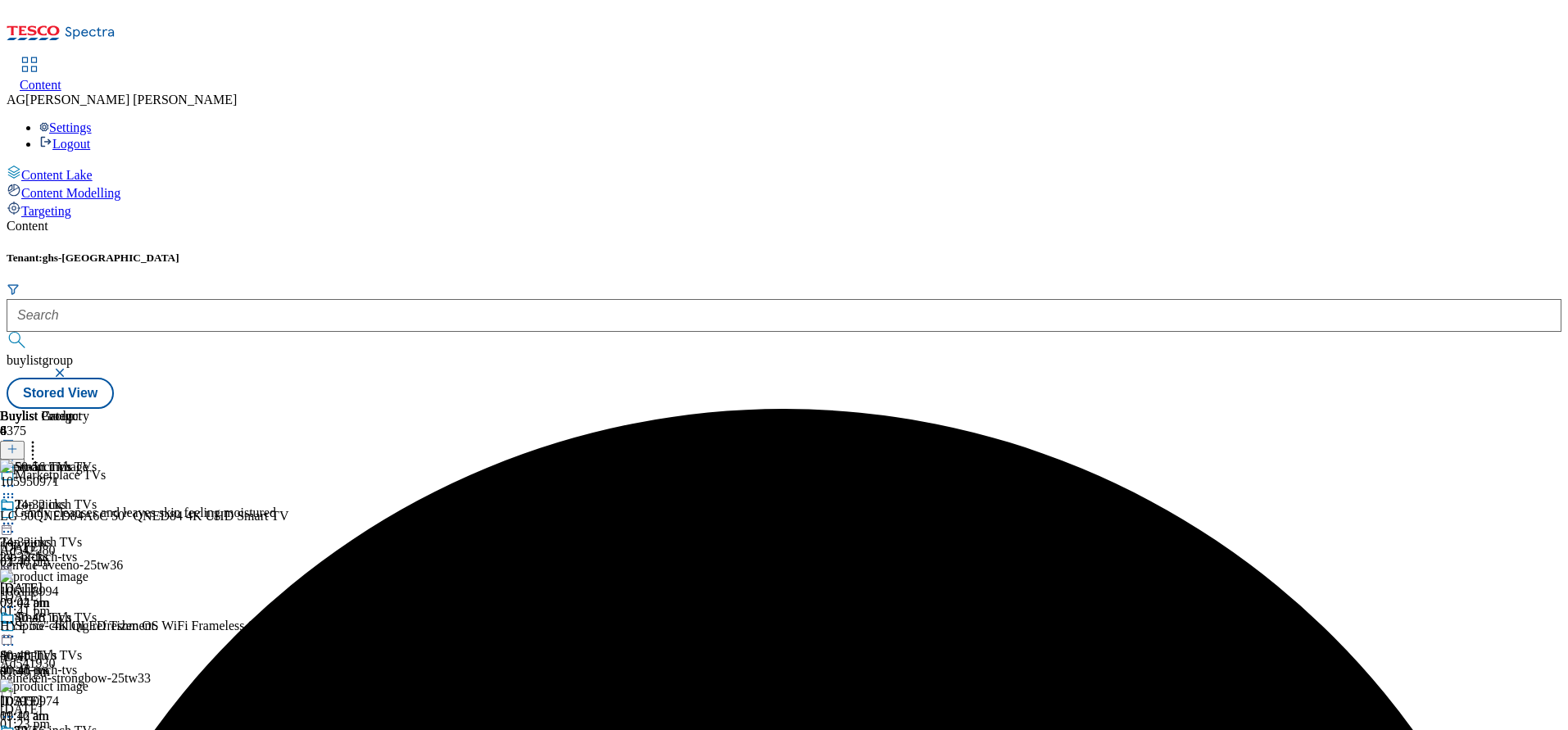
scroll to position [123, 0]
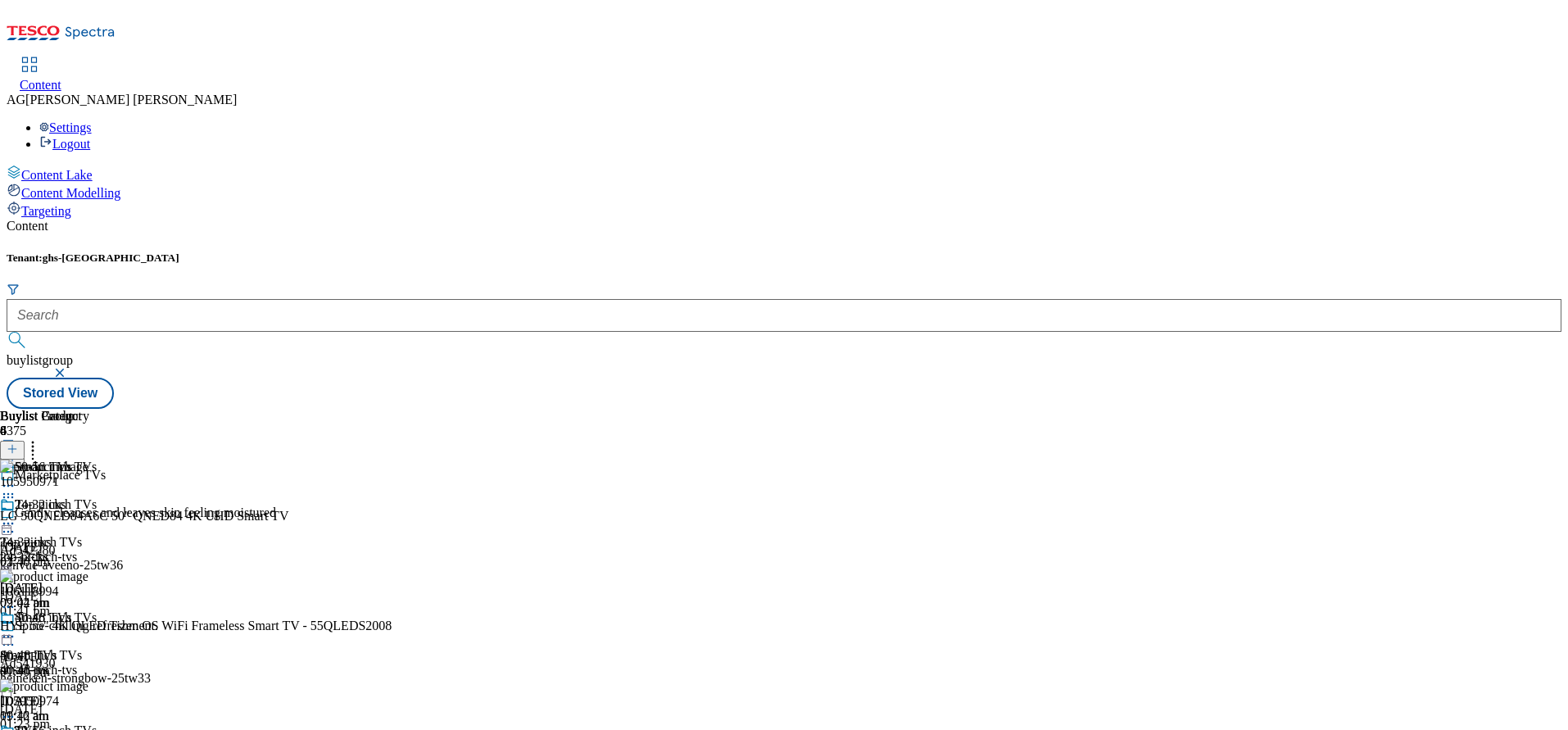
click at [41, 439] on icon at bounding box center [32, 447] width 16 height 16
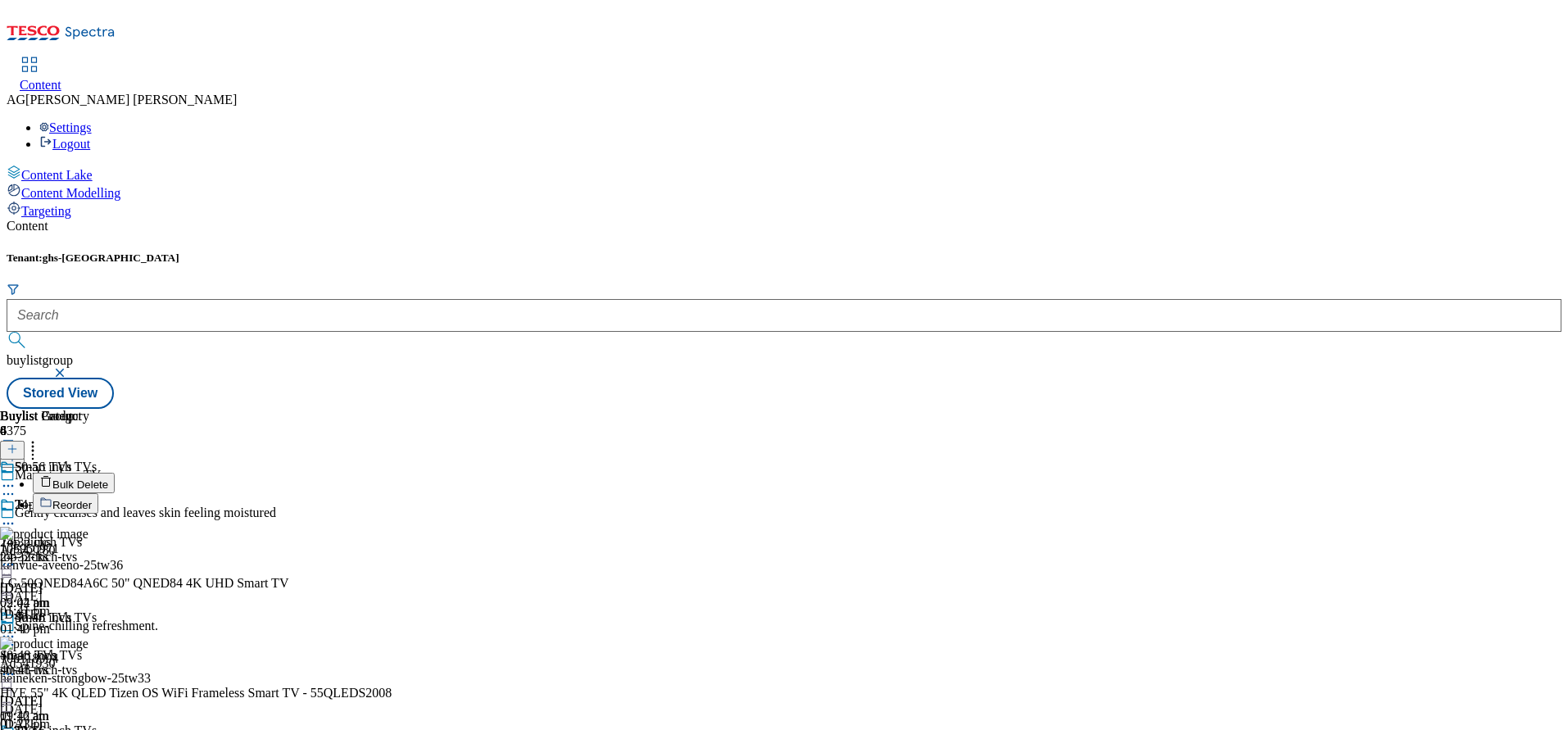
click at [92, 499] on span "Reorder" at bounding box center [72, 506] width 40 height 13
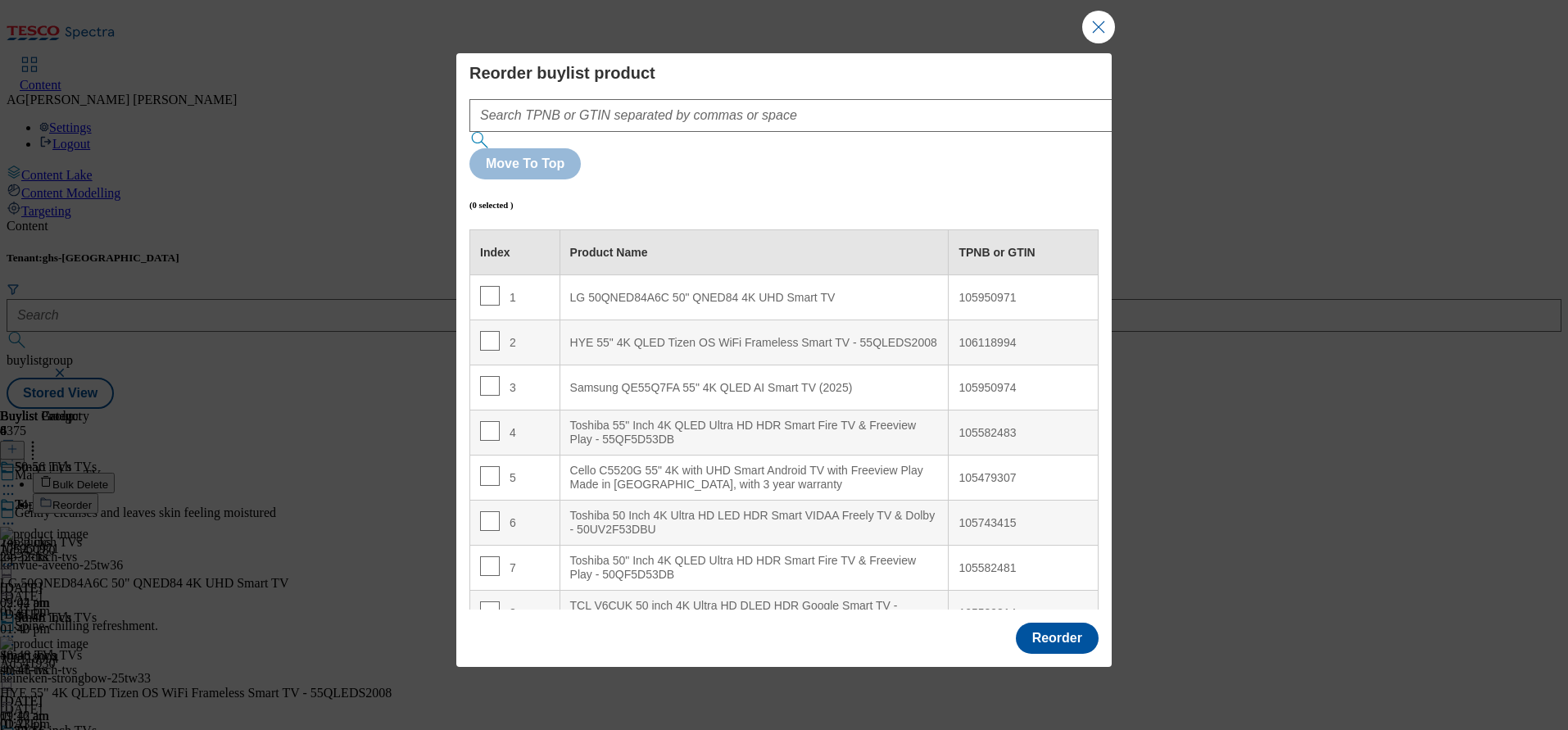
scroll to position [26, 0]
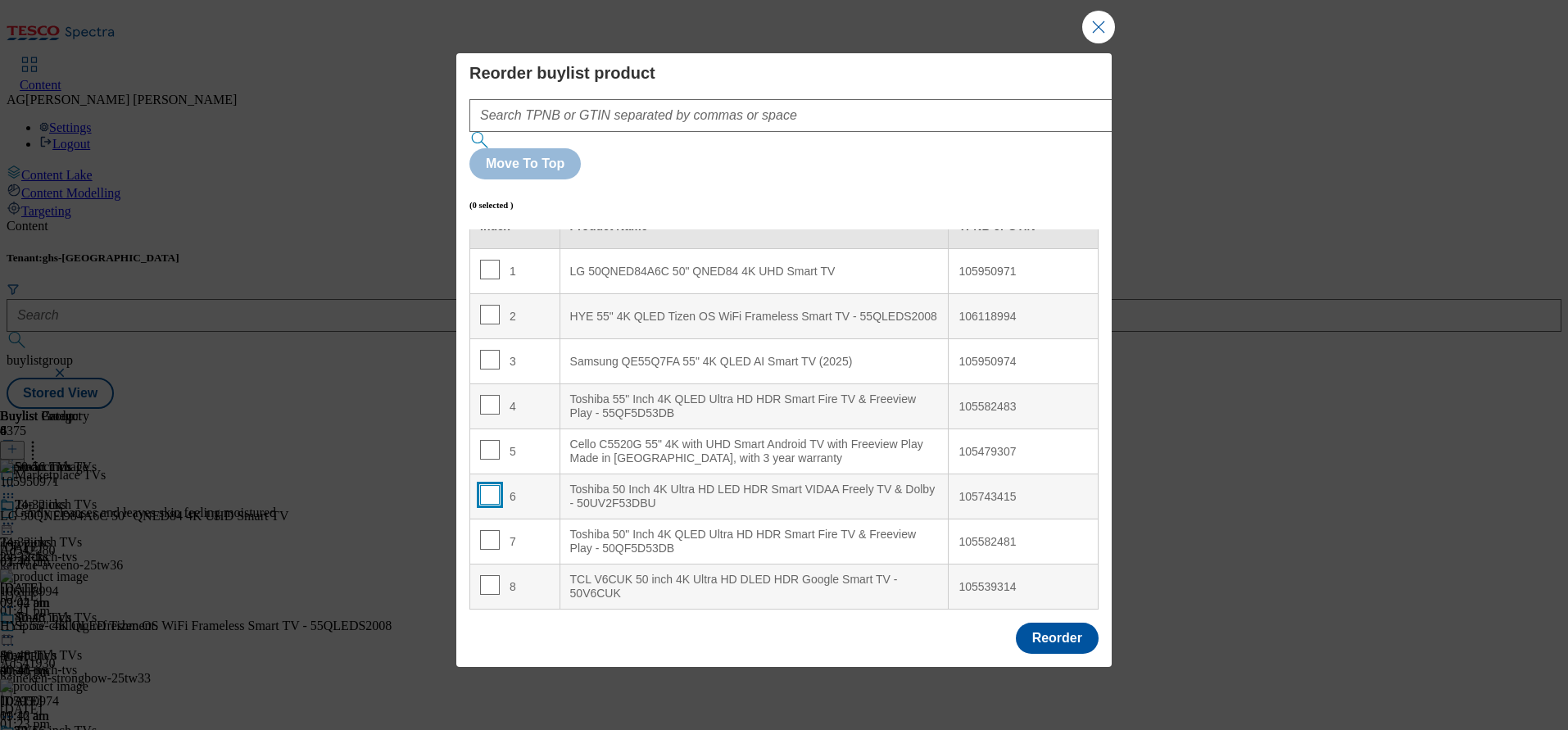
click at [488, 485] on input "Modal" at bounding box center [490, 495] width 20 height 20
checkbox input "true"
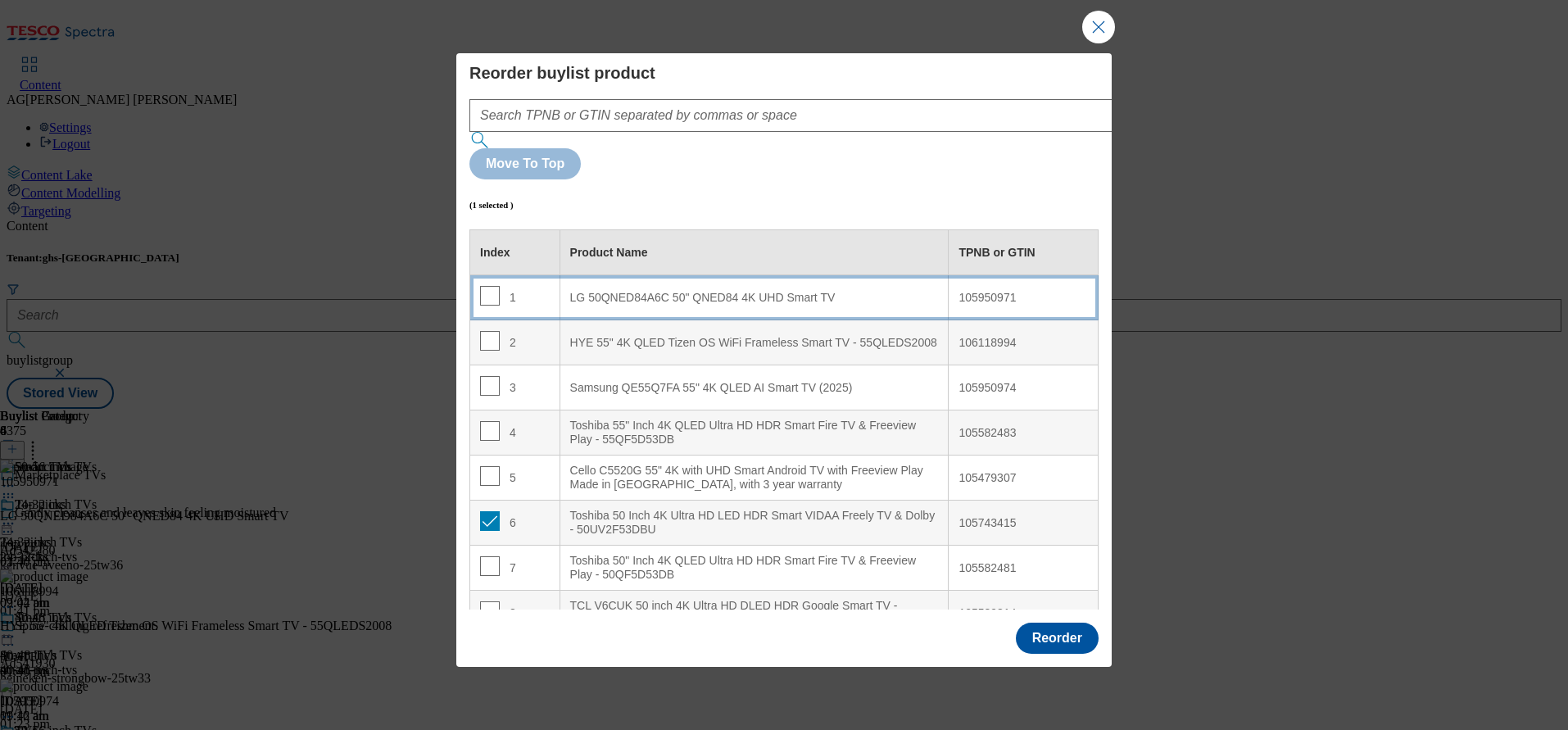
click at [638, 291] on div "LG 50QNED84A6C 50" QNED84 4K UHD Smart TV" at bounding box center [754, 298] width 368 height 14
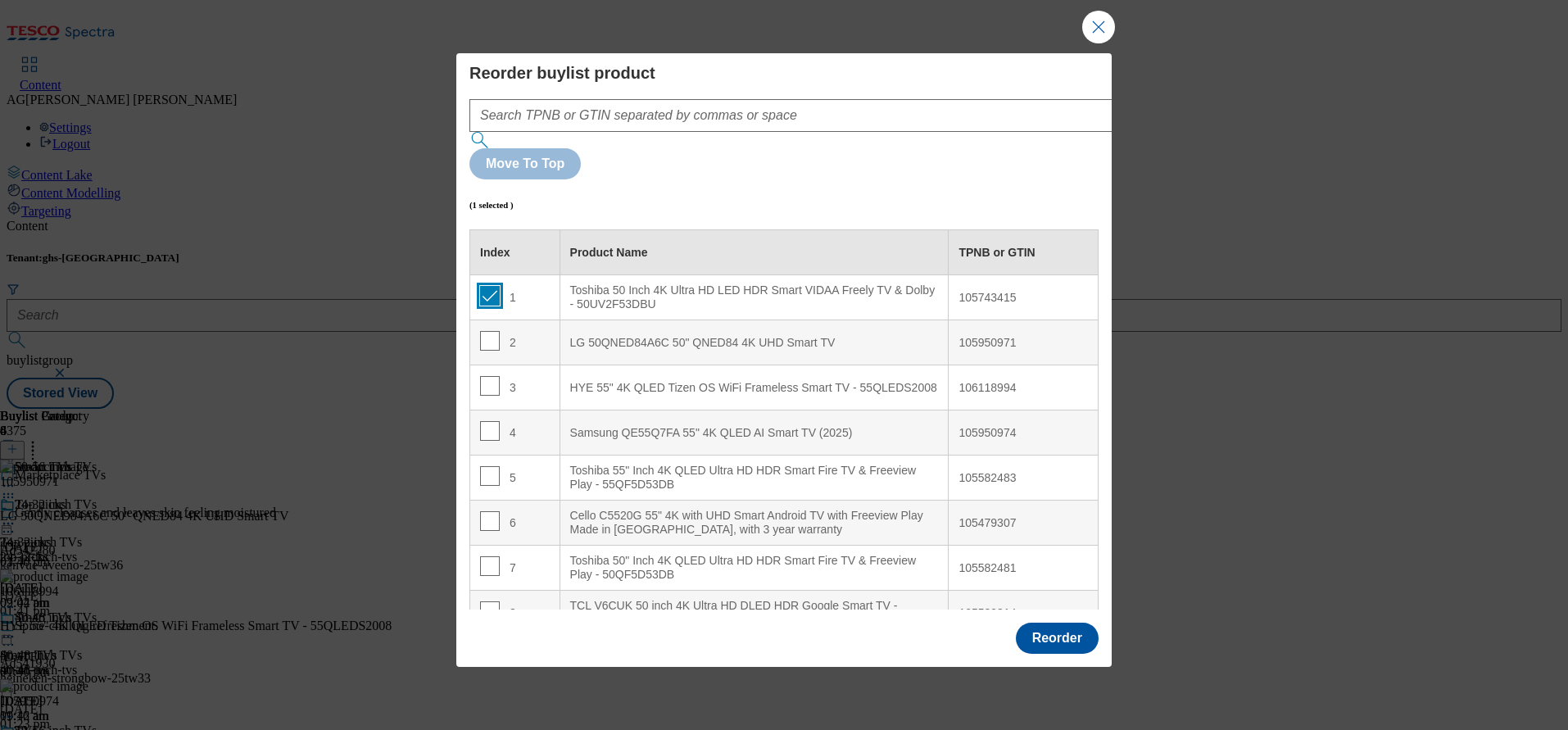
click at [487, 286] on input "Modal" at bounding box center [490, 296] width 20 height 20
checkbox input "false"
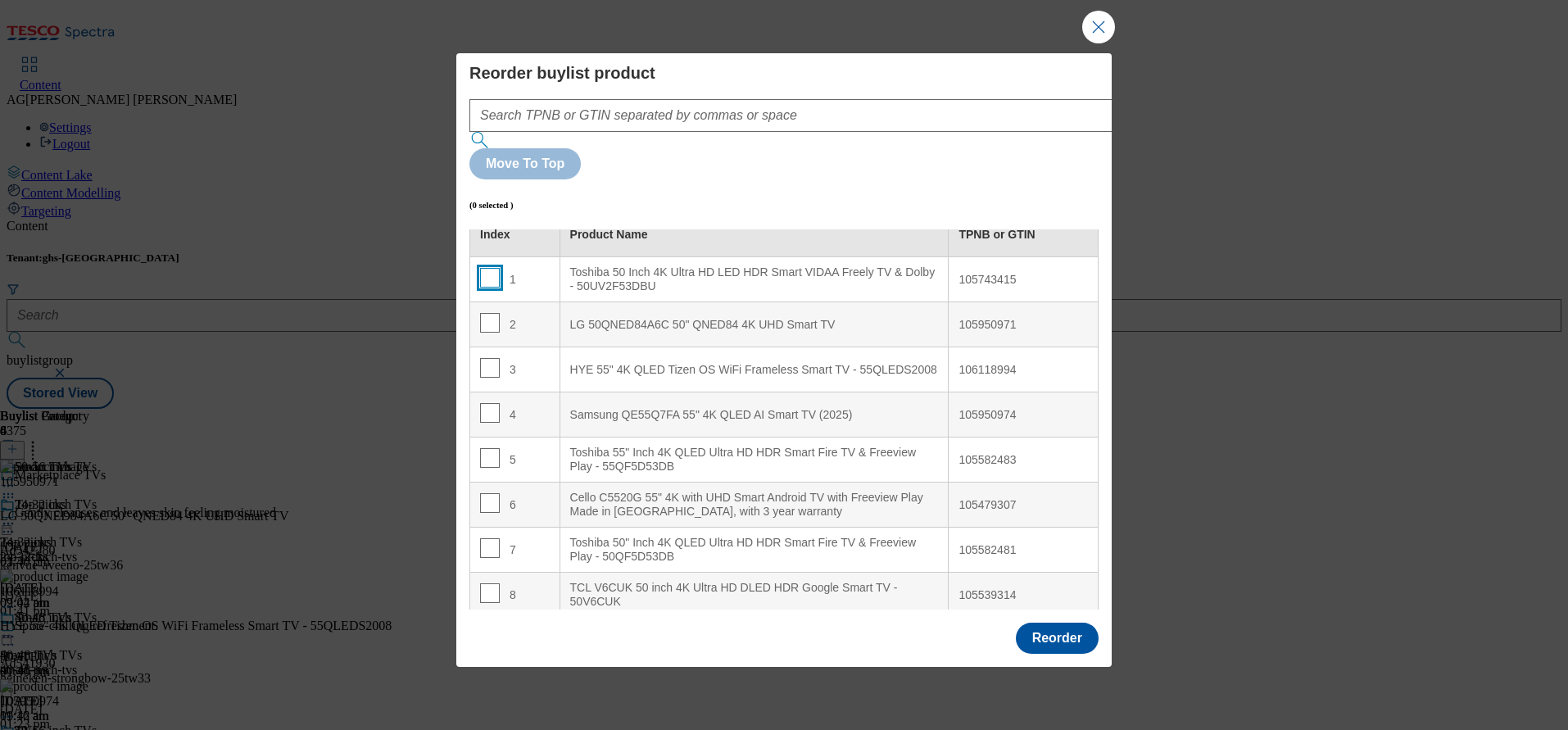
scroll to position [26, 0]
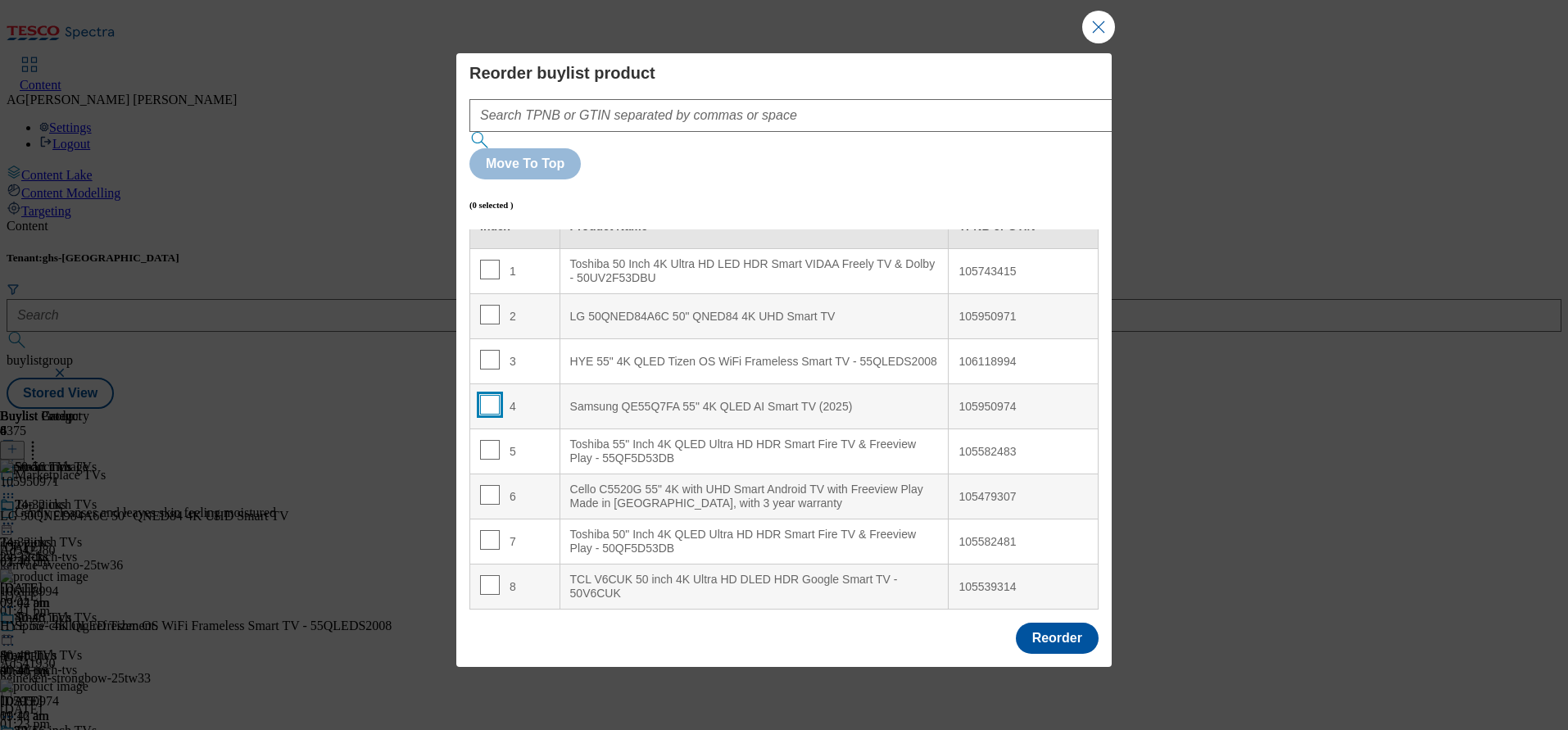
click at [484, 395] on input "Modal" at bounding box center [490, 405] width 20 height 20
checkbox input "true"
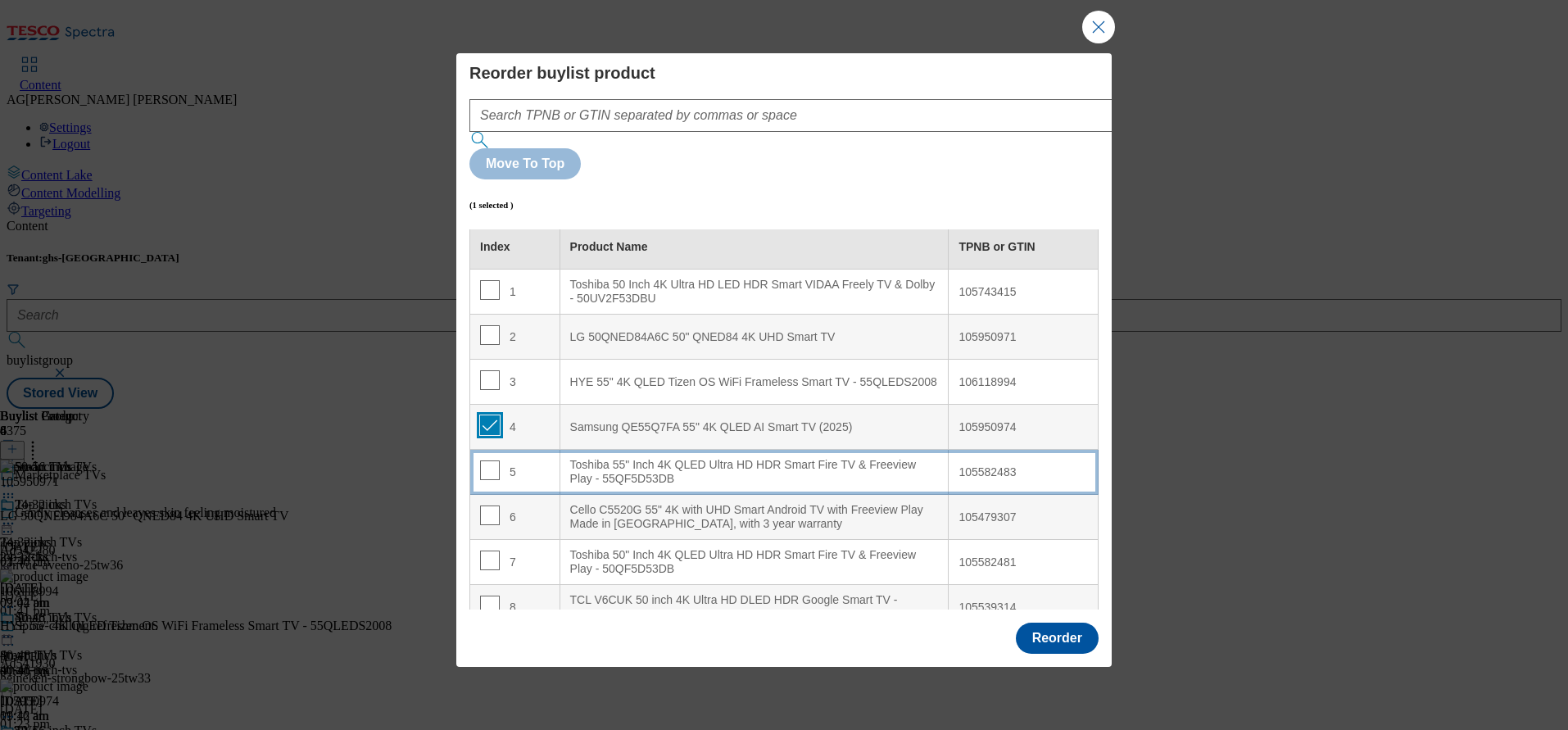
scroll to position [0, 0]
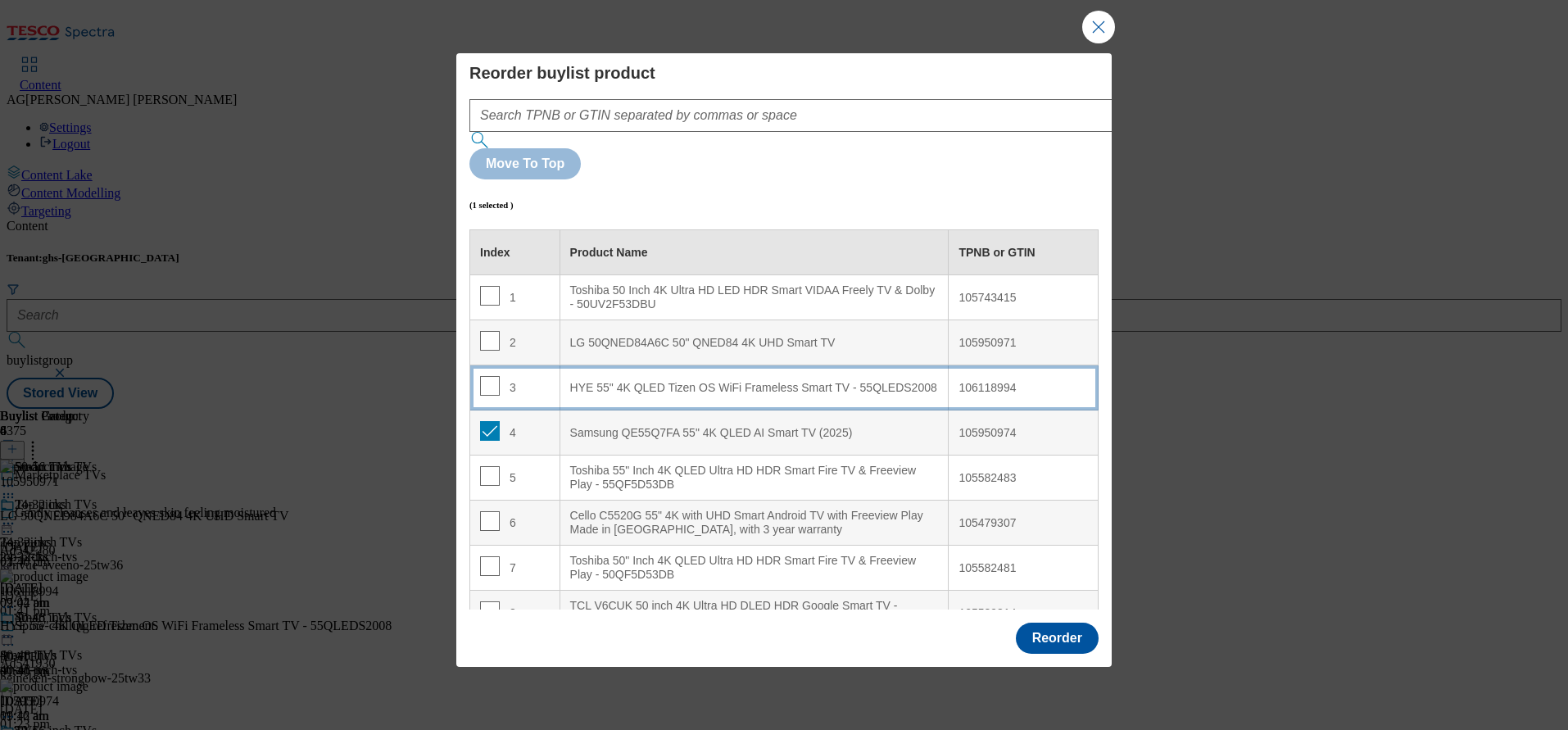
click at [638, 381] on div "HYE 55" 4K QLED Tizen OS WiFi Frameless Smart TV - 55QLEDS2008" at bounding box center [754, 388] width 368 height 14
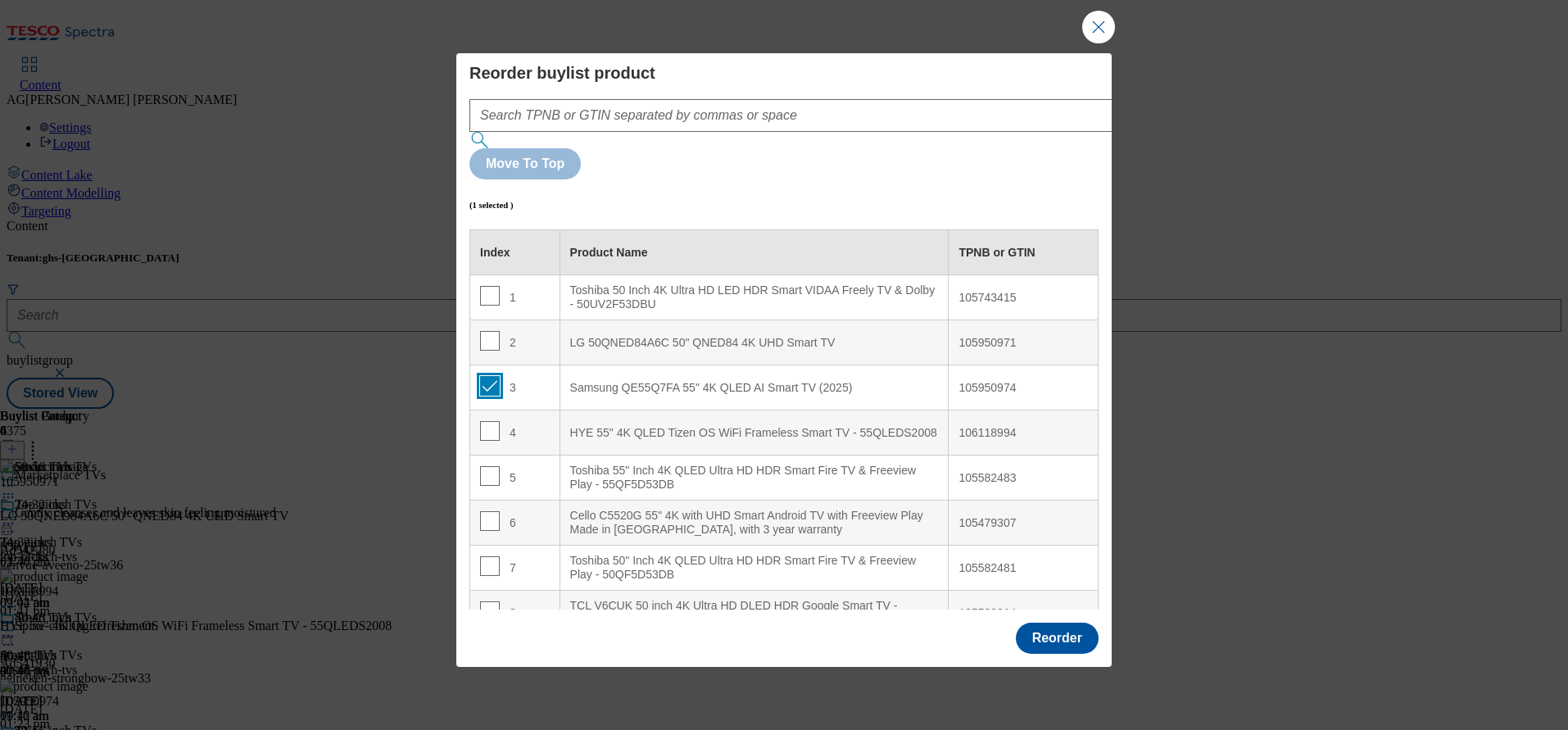
click at [493, 377] on input "Modal" at bounding box center [490, 387] width 20 height 20
checkbox input "false"
click at [1047, 623] on button "Reorder" at bounding box center [1057, 638] width 83 height 32
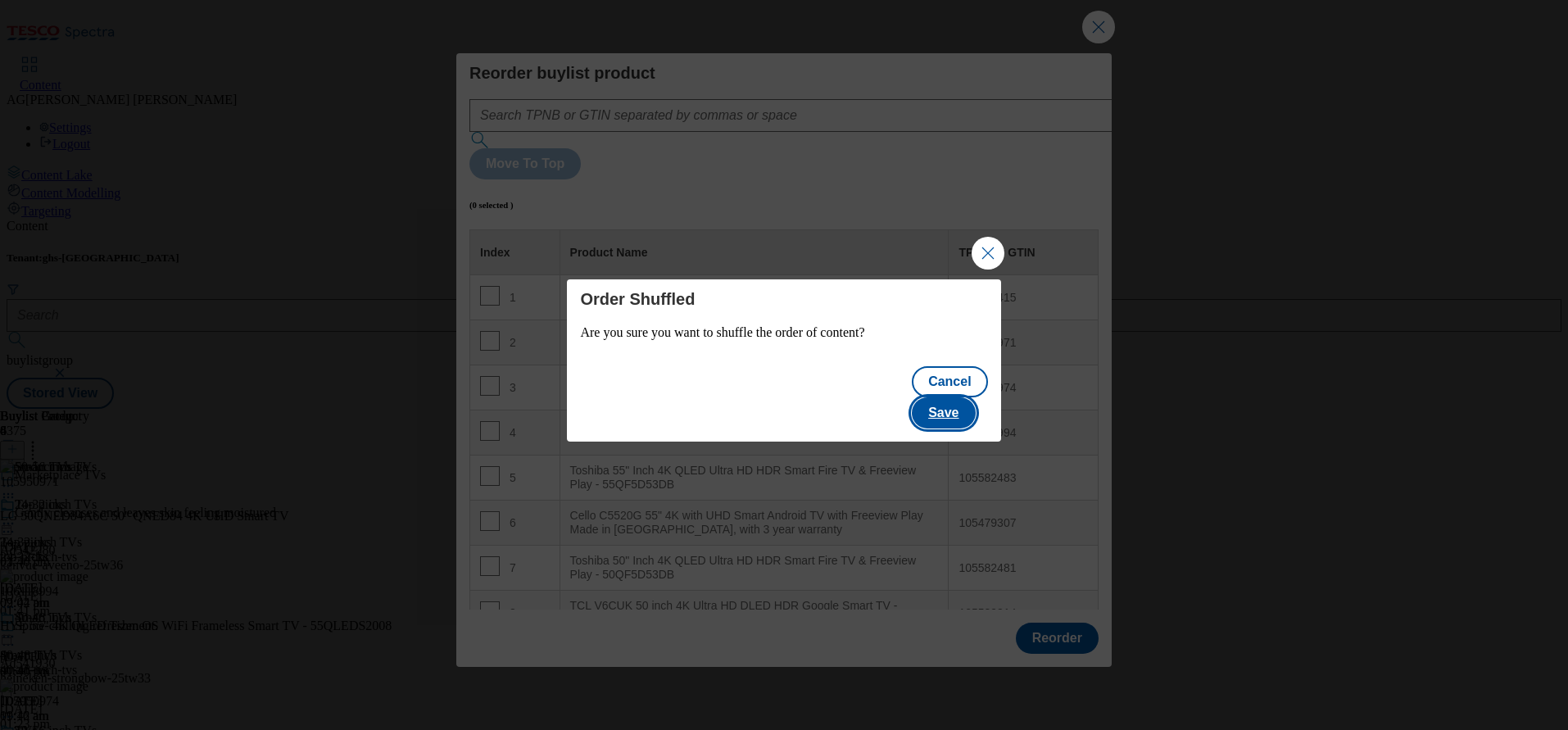
click at [959, 397] on button "Save" at bounding box center [943, 413] width 63 height 32
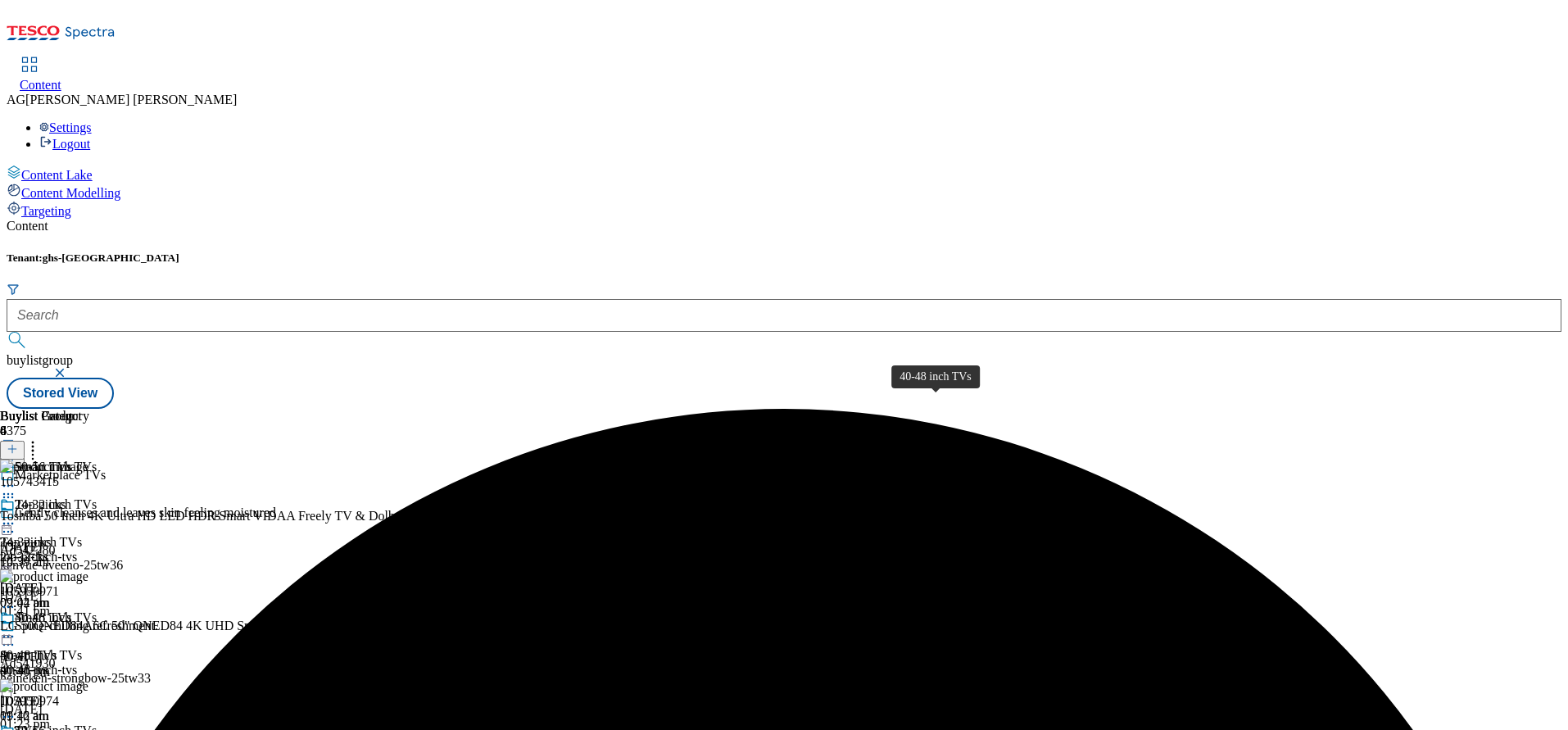
scroll to position [159, 0]
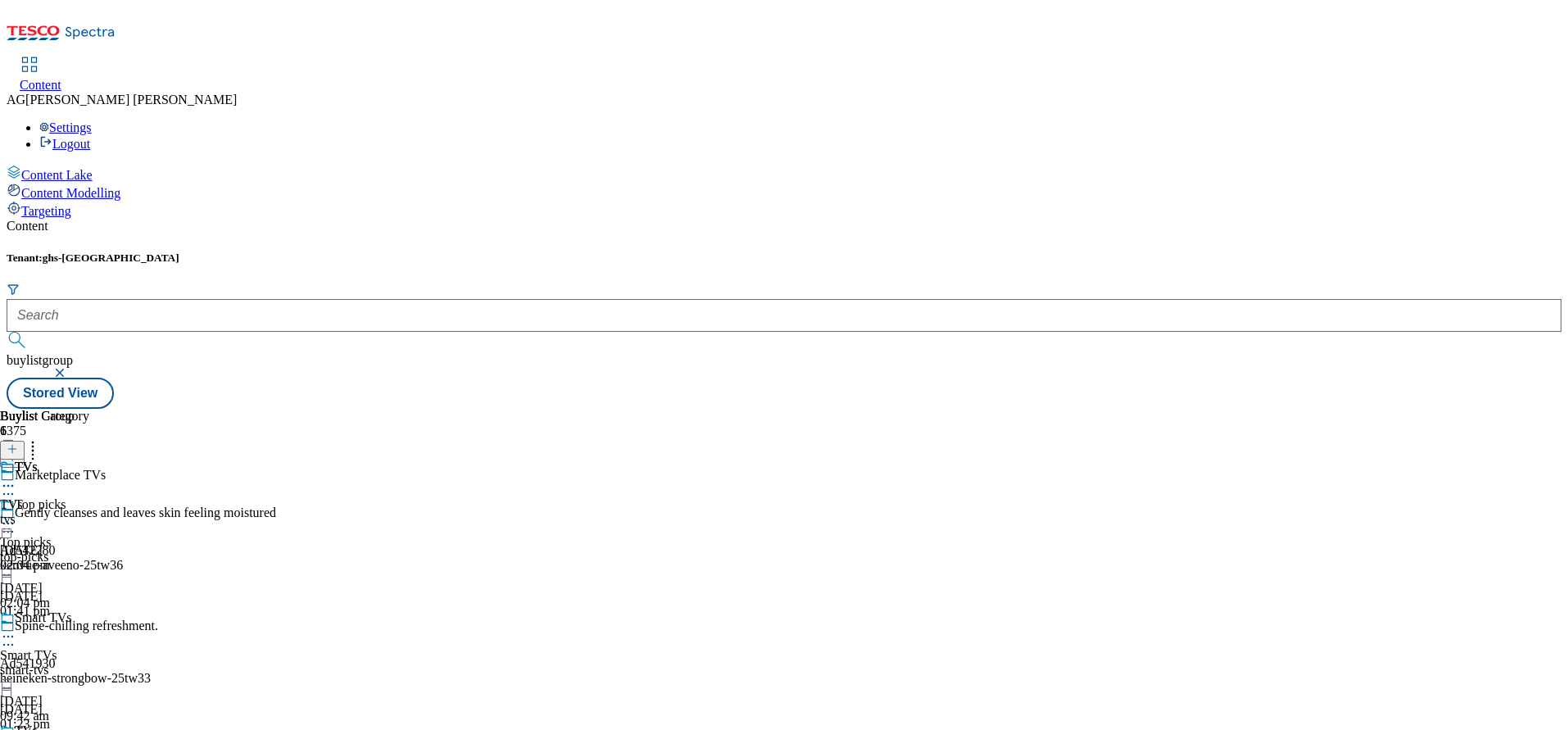
click at [100, 550] on div "top-picks" at bounding box center [50, 557] width 100 height 14
click at [71, 611] on span "Smart TVs" at bounding box center [42, 620] width 57 height 18
click at [648, 219] on div "Content Tenant: ghs-uk buylistgroup Stored View Buylist Group 6375 Marketplace …" at bounding box center [784, 314] width 1554 height 190
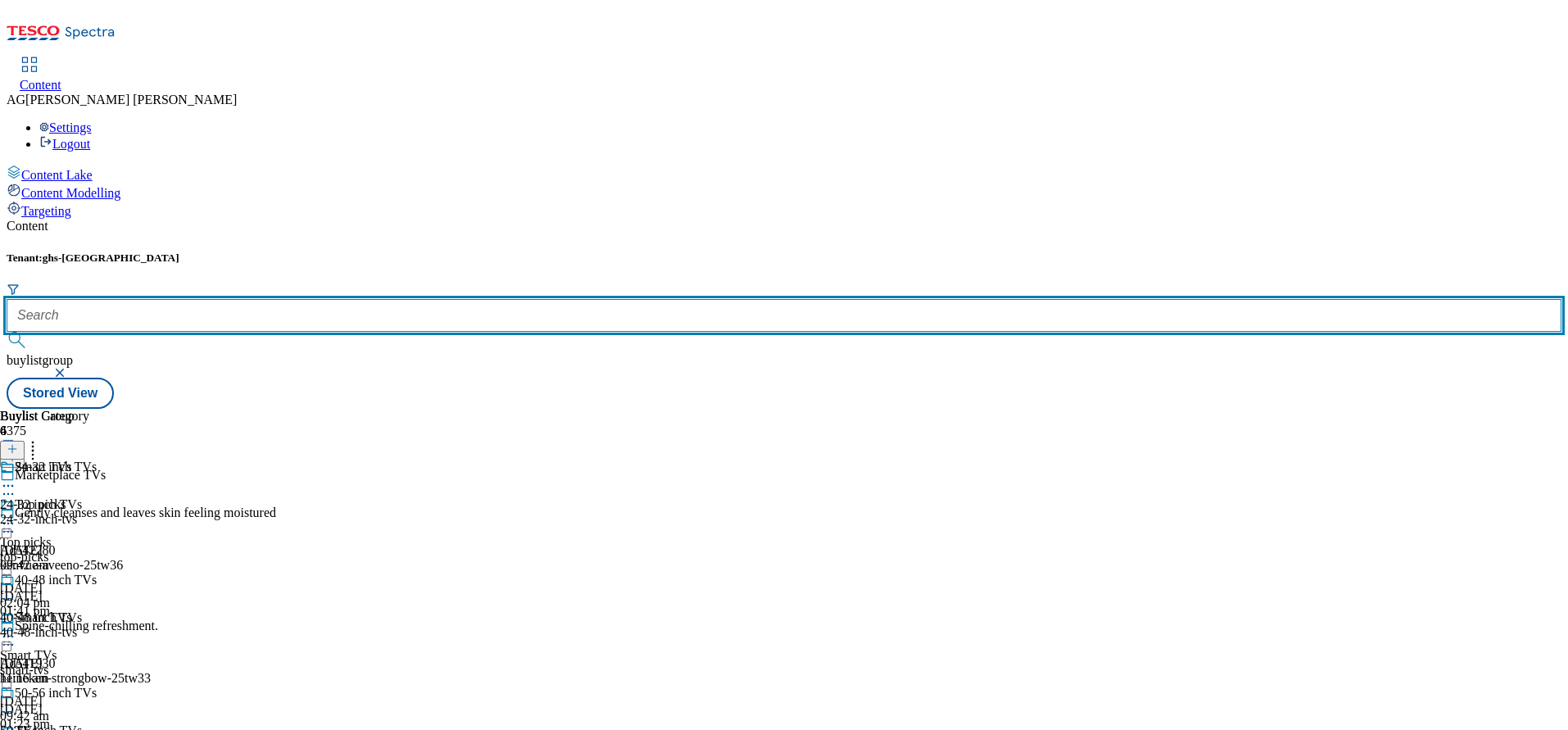
click at [372, 299] on input "text" at bounding box center [784, 315] width 1554 height 32
paste input "marketplace-deals"
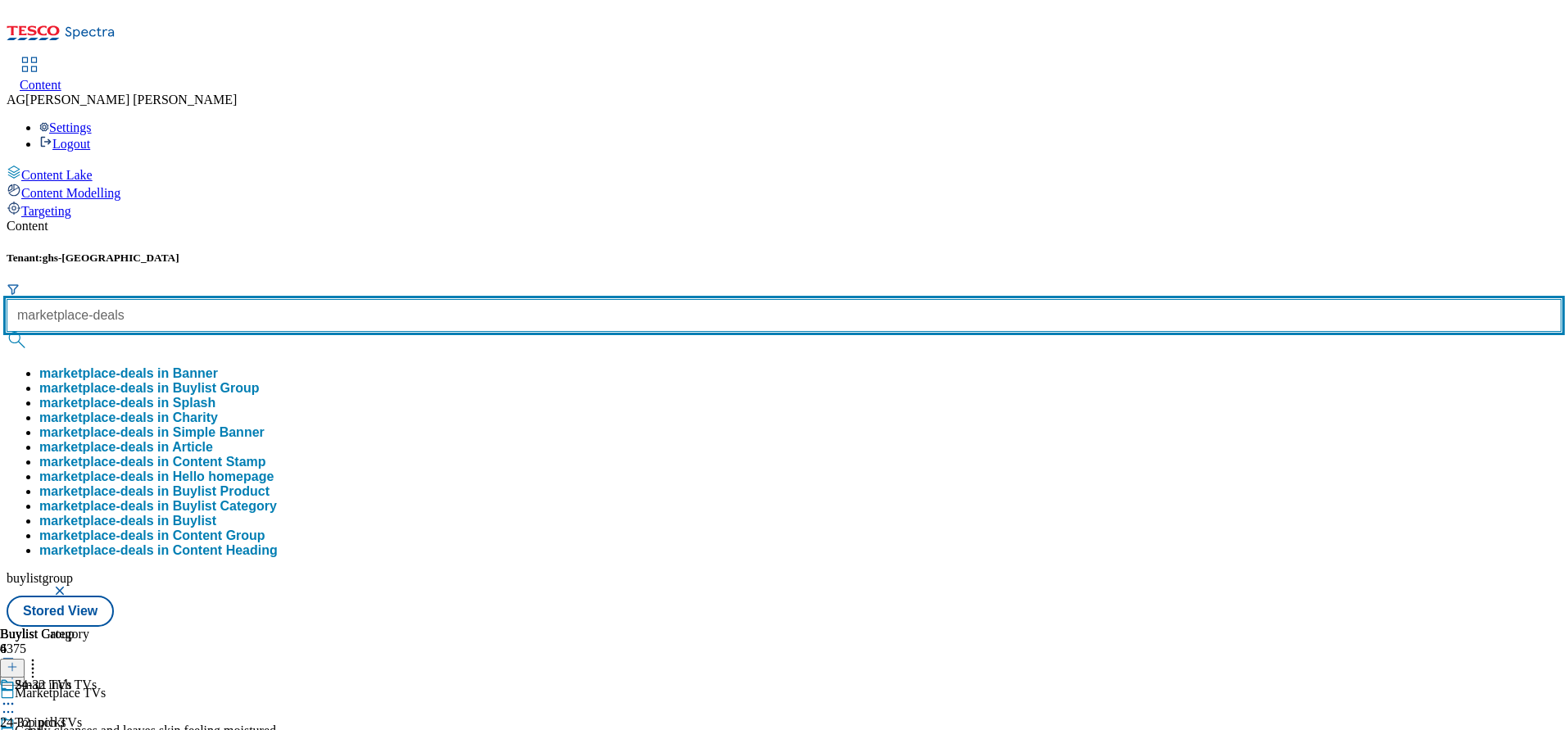
type input "marketplace-deals"
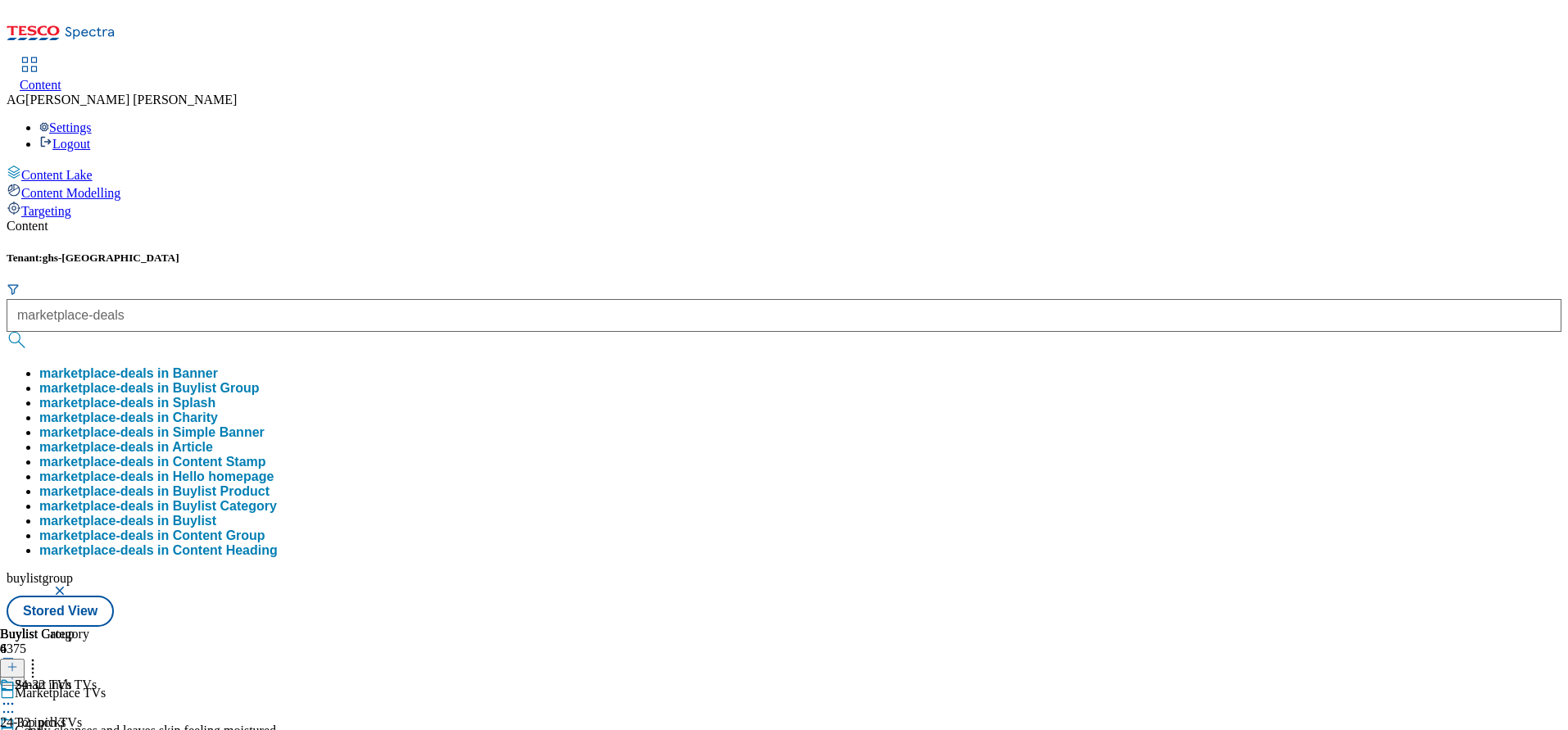
click at [259, 381] on button "marketplace-deals in Buylist Group" at bounding box center [150, 388] width 221 height 14
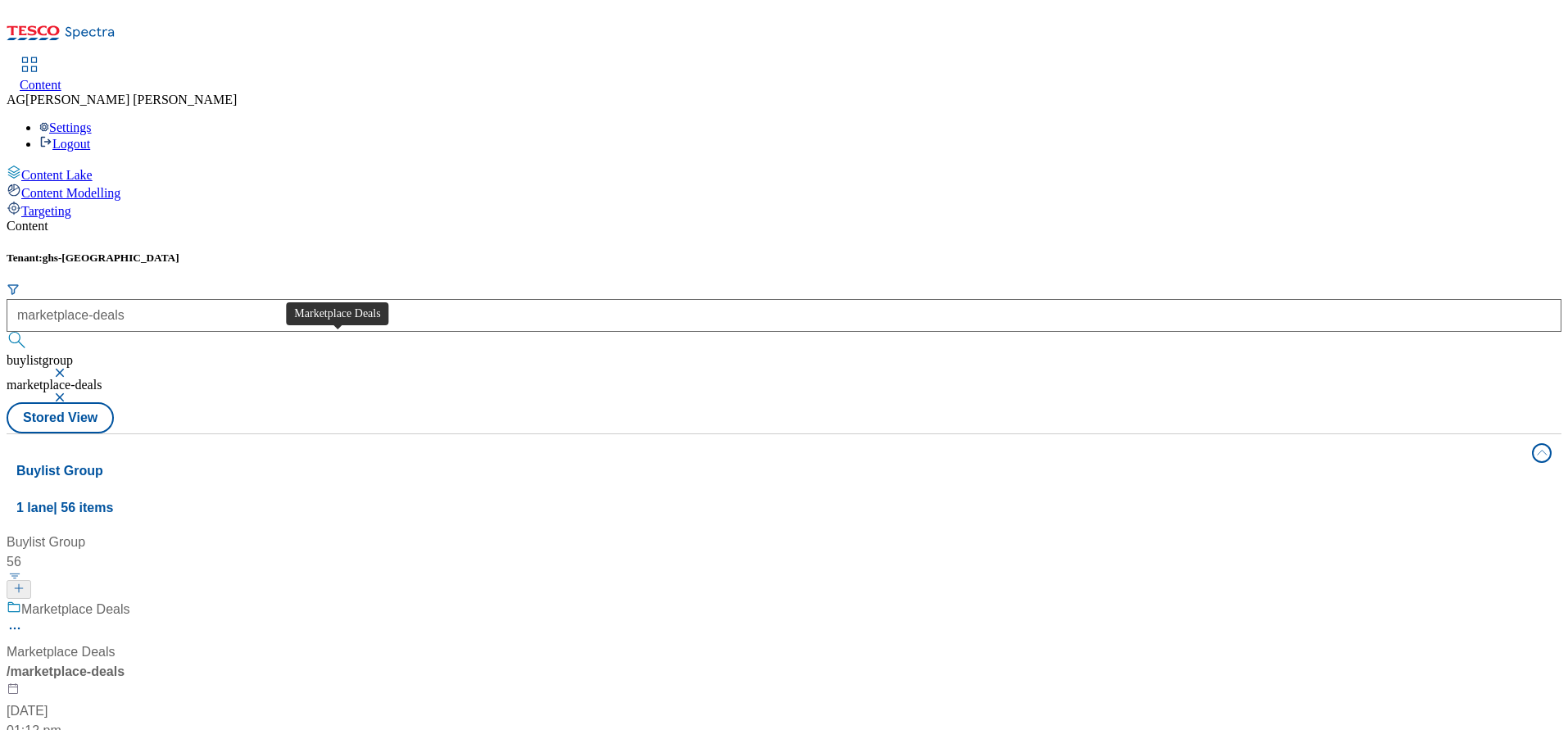
click at [131, 600] on div "Marketplace Deals" at bounding box center [76, 610] width 109 height 20
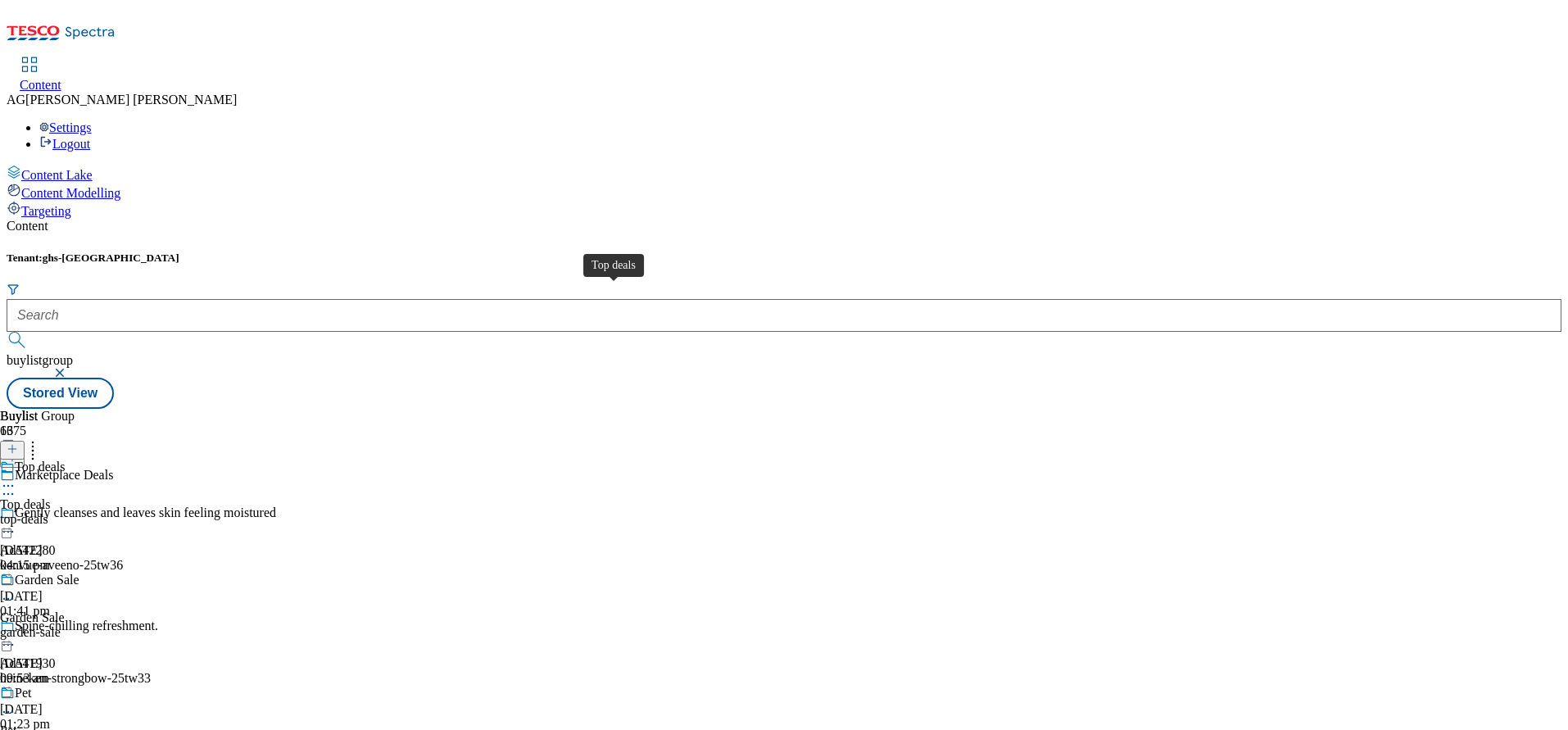
click at [50, 497] on div "Top deals" at bounding box center [25, 505] width 50 height 14
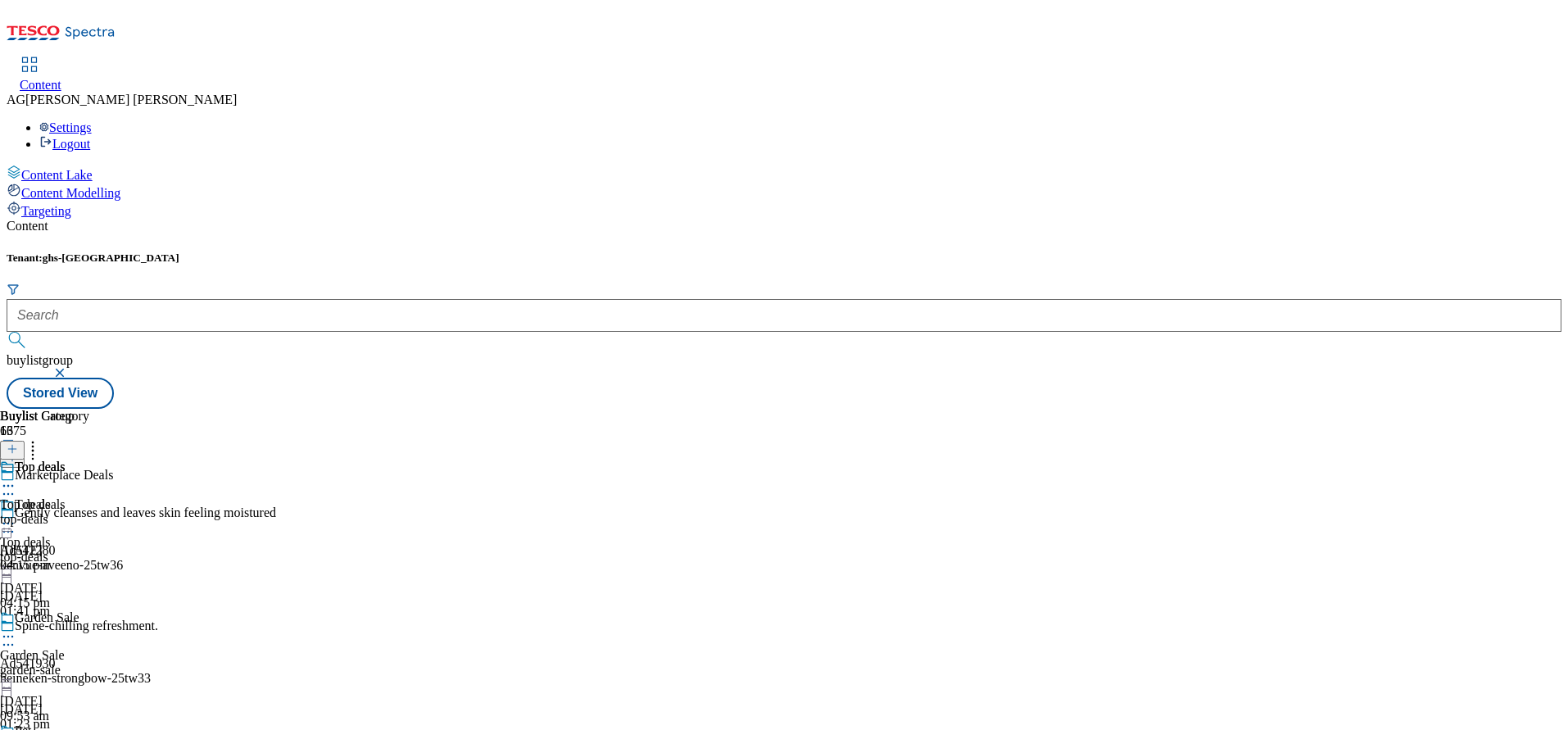
scroll to position [68, 0]
click at [50, 497] on span "Top deals" at bounding box center [25, 505] width 50 height 14
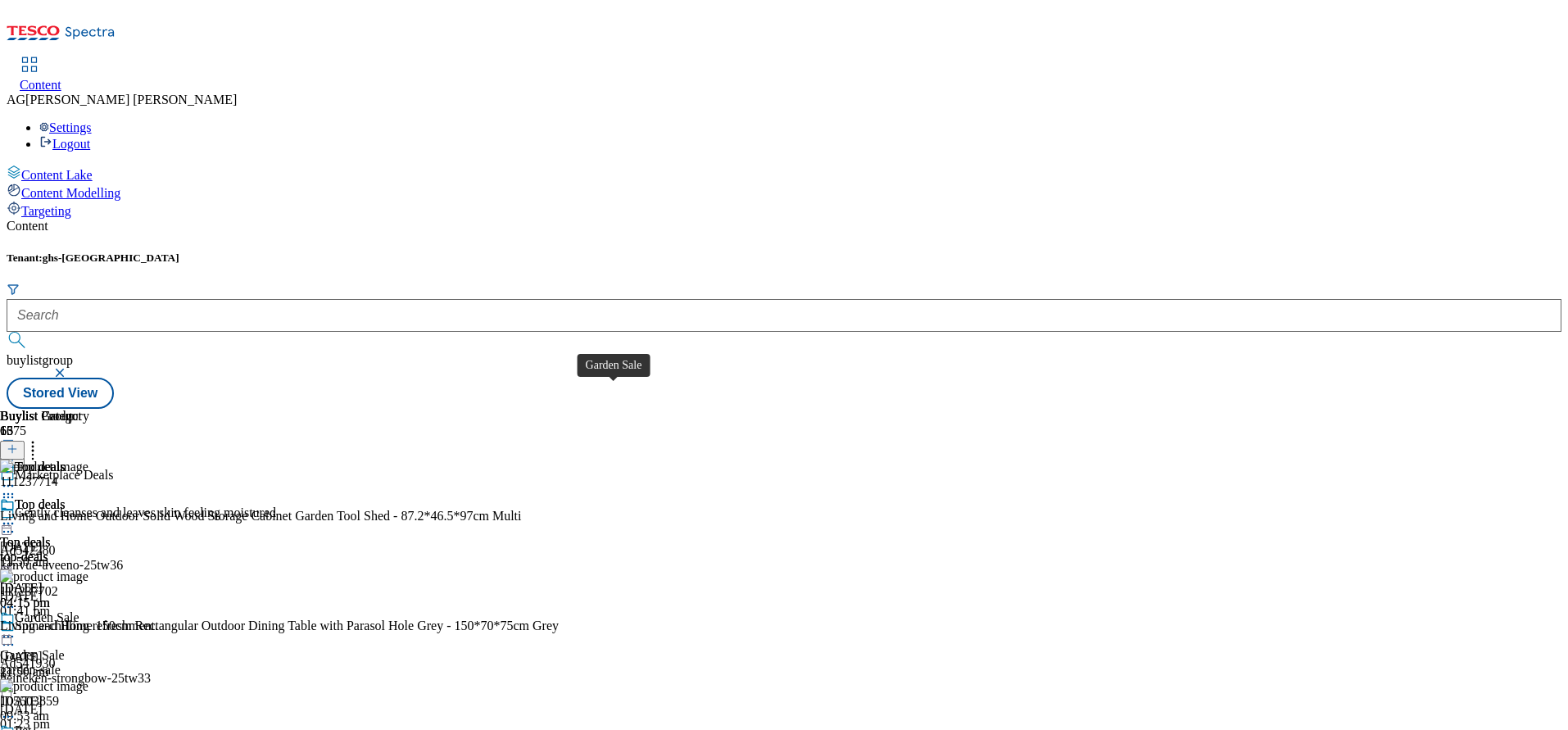
click at [65, 649] on div "Garden Sale" at bounding box center [32, 656] width 65 height 14
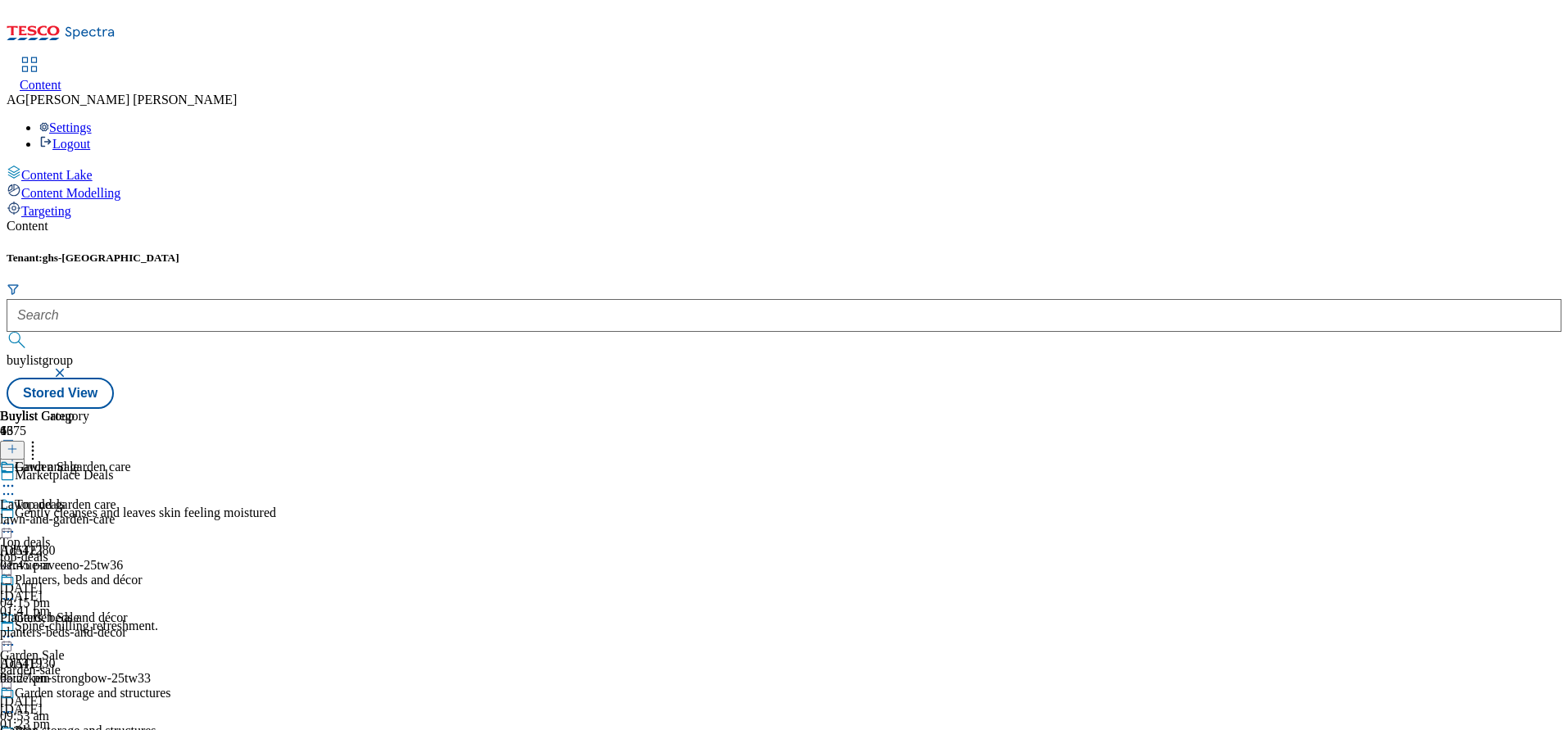
scroll to position [1599, 0]
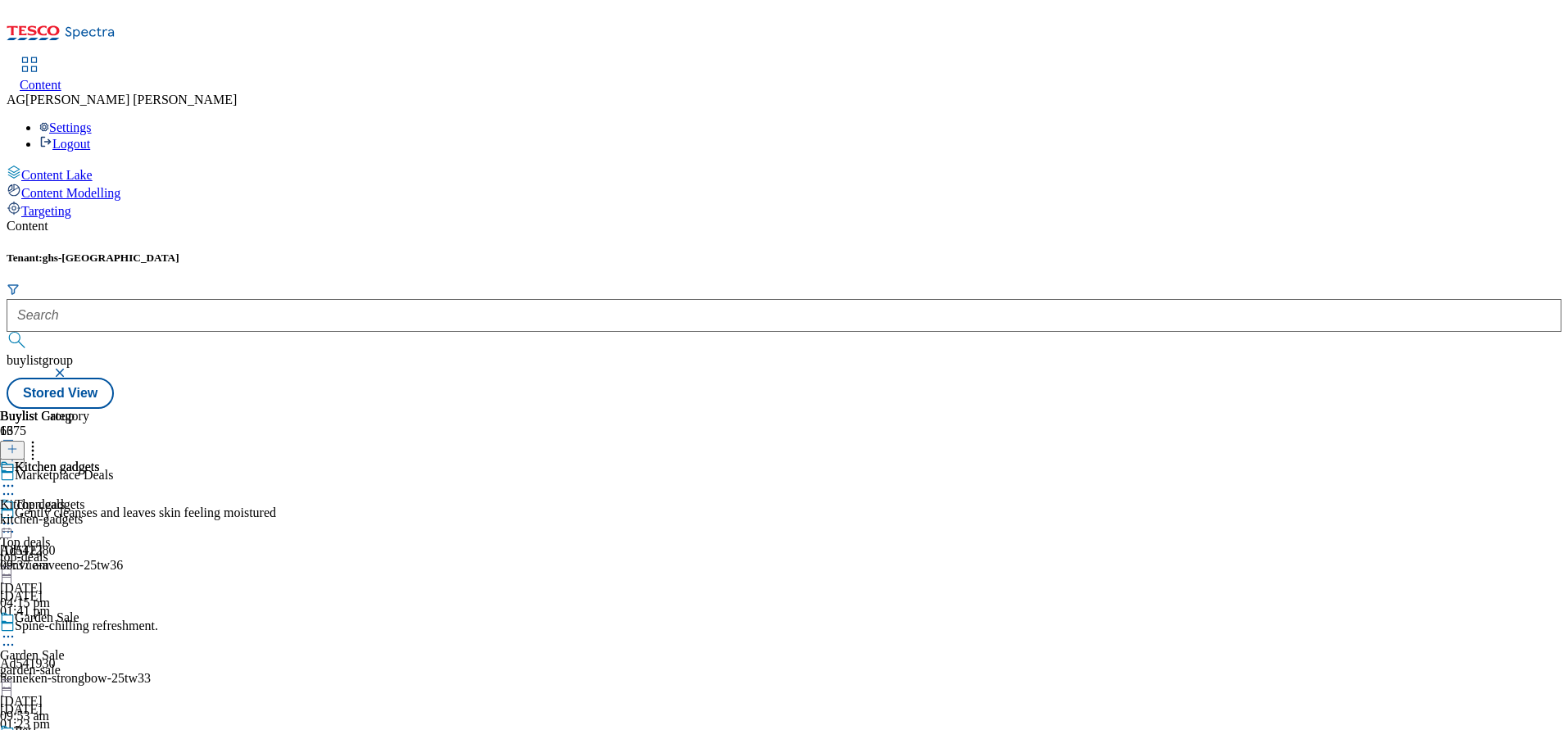
click at [100, 513] on div "kitchen-gadgets" at bounding box center [50, 520] width 100 height 14
